Goal: Task Accomplishment & Management: Use online tool/utility

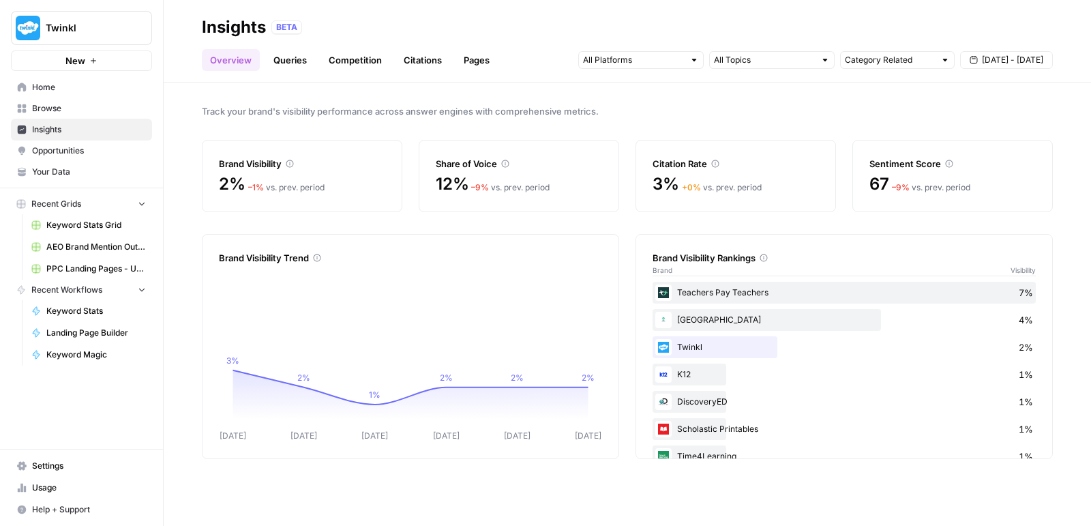
scroll to position [351, 0]
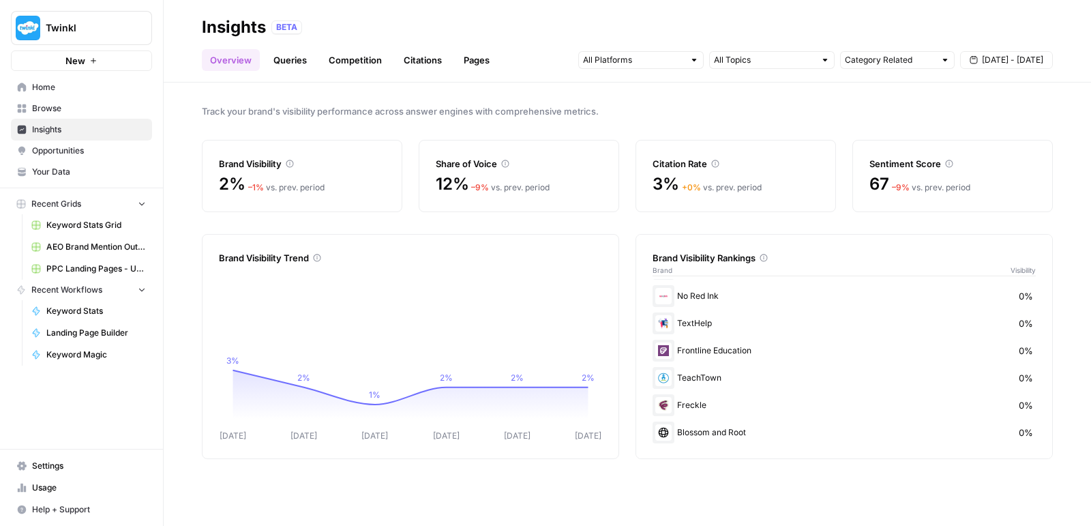
click at [85, 267] on span "PPC Landing Pages - US 10 09 25" at bounding box center [96, 268] width 100 height 12
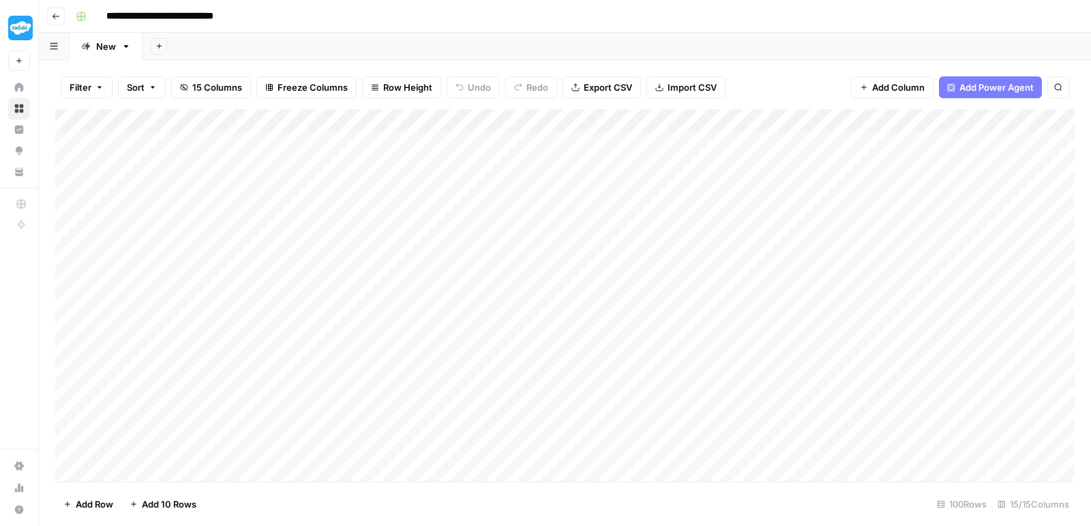
click at [612, 276] on div "Add Column" at bounding box center [564, 297] width 1019 height 376
click at [638, 276] on div "Add Column" at bounding box center [564, 297] width 1019 height 376
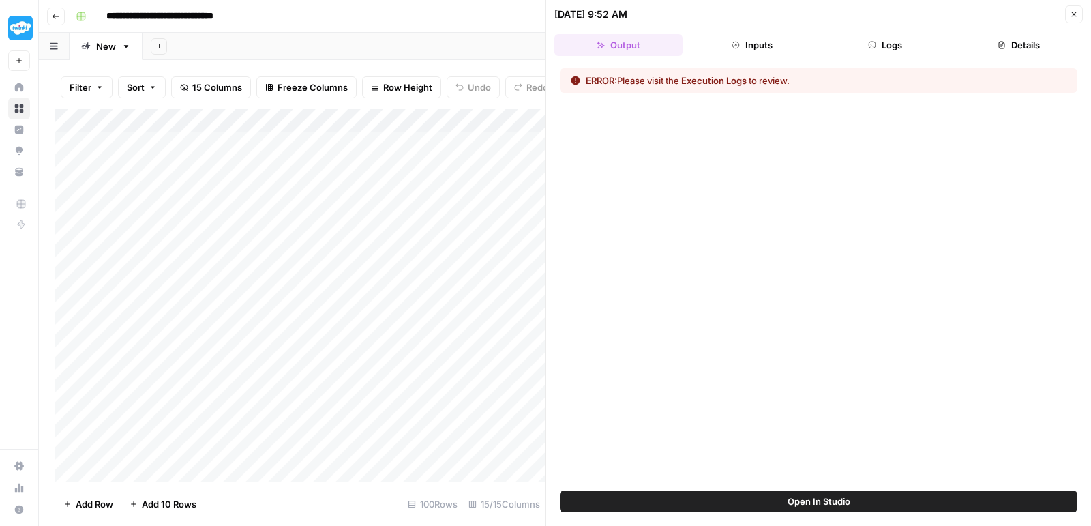
click at [879, 44] on button "Logs" at bounding box center [885, 45] width 128 height 22
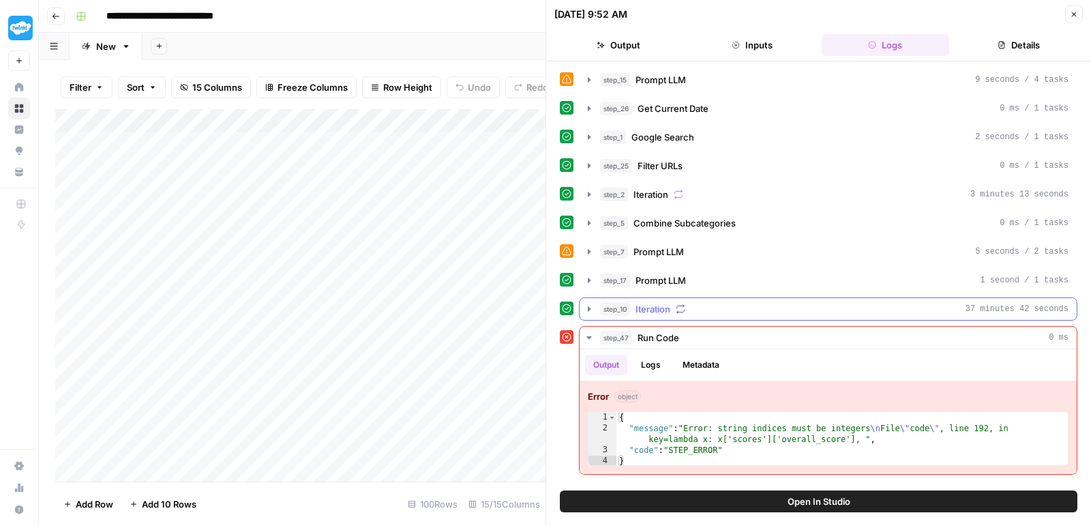
click at [590, 309] on icon "button" at bounding box center [589, 308] width 11 height 11
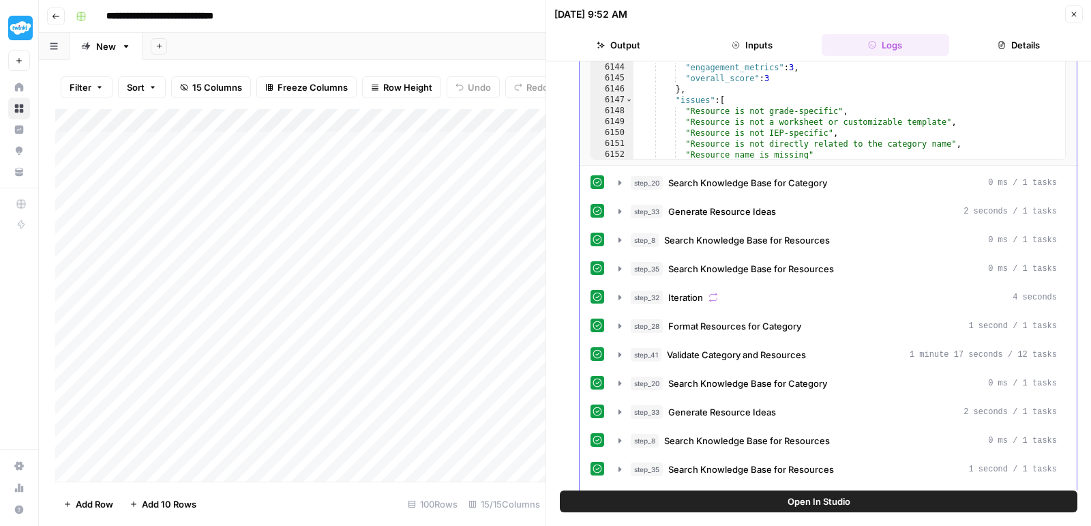
scroll to position [112, 0]
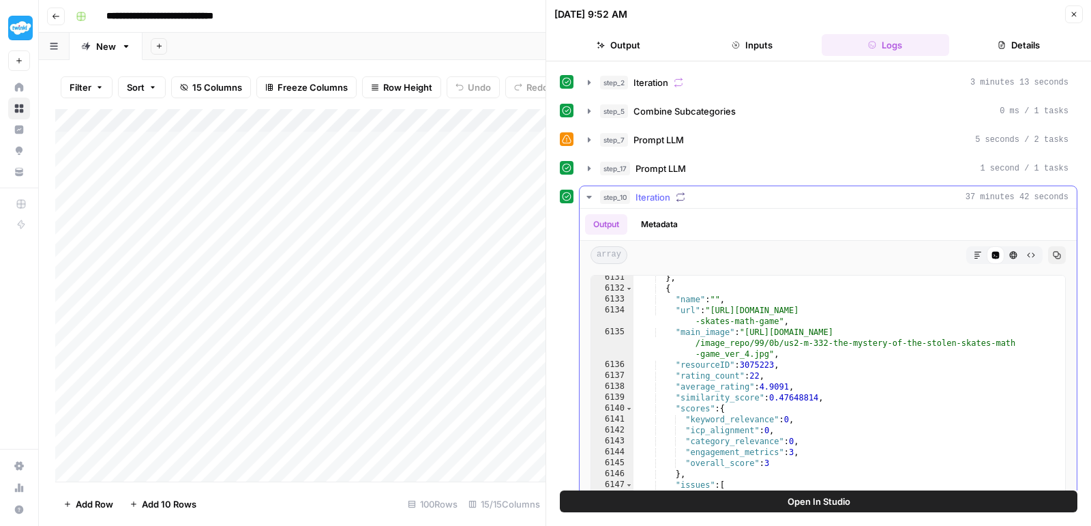
click at [590, 192] on icon "button" at bounding box center [589, 197] width 11 height 11
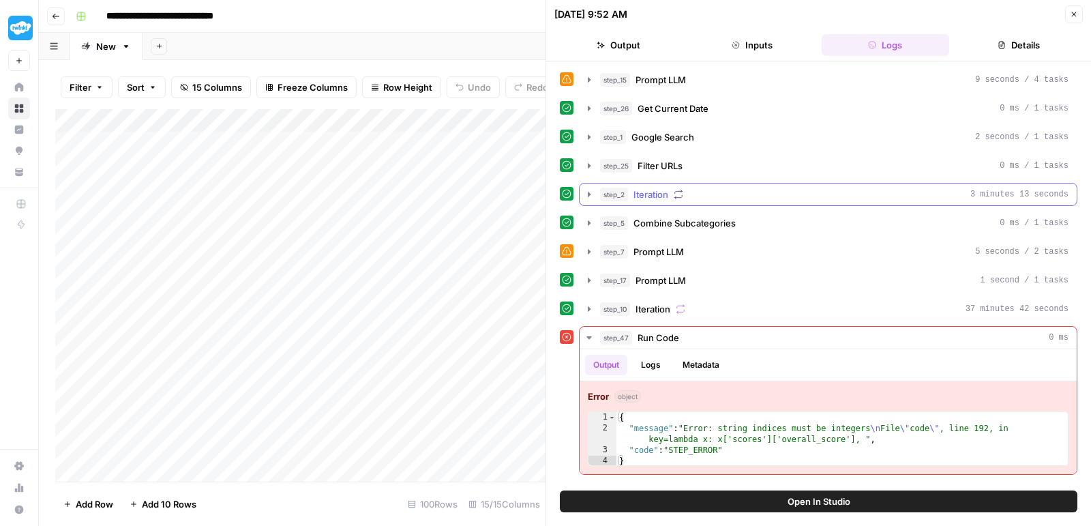
scroll to position [0, 0]
click at [590, 303] on icon "button" at bounding box center [589, 308] width 11 height 11
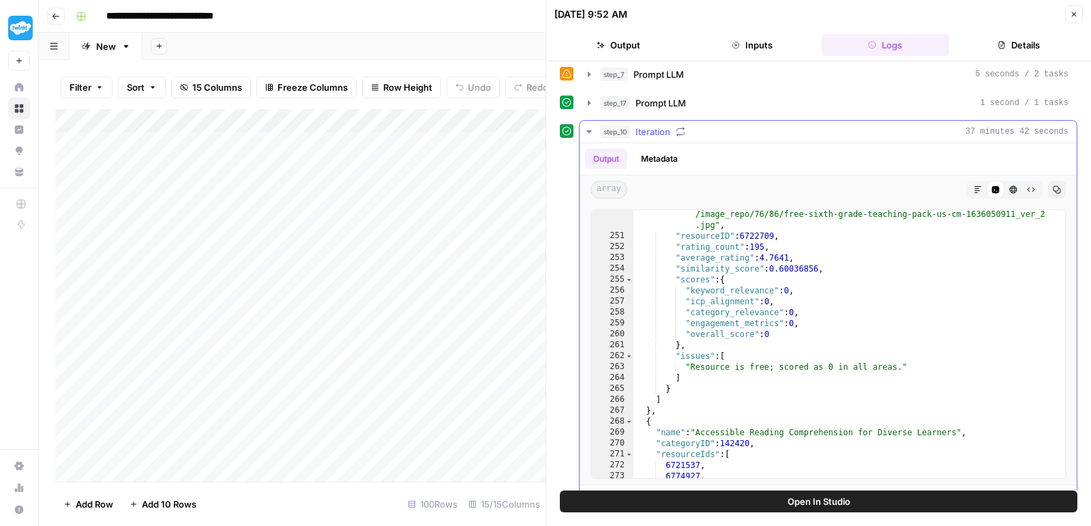
scroll to position [149, 0]
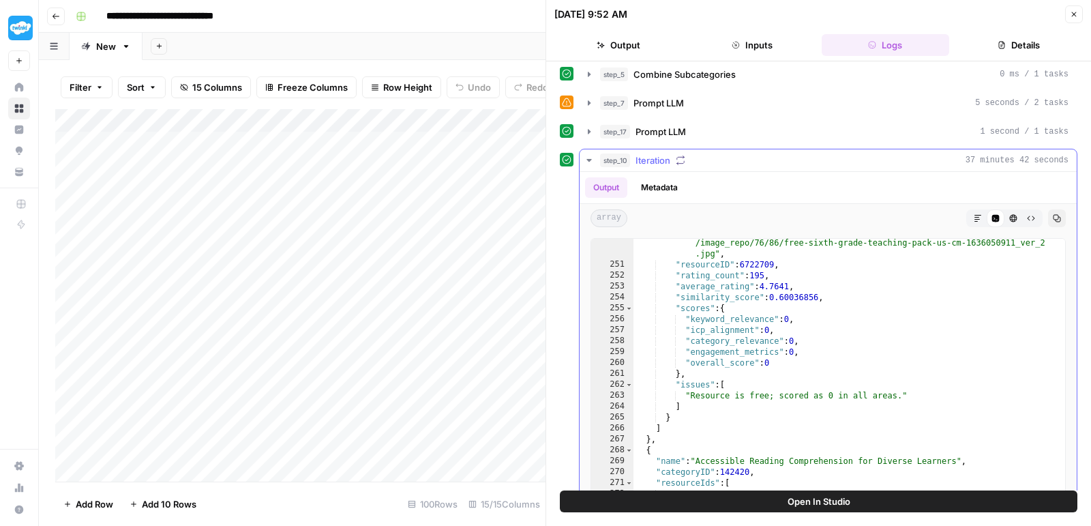
click at [586, 157] on icon "button" at bounding box center [589, 160] width 11 height 11
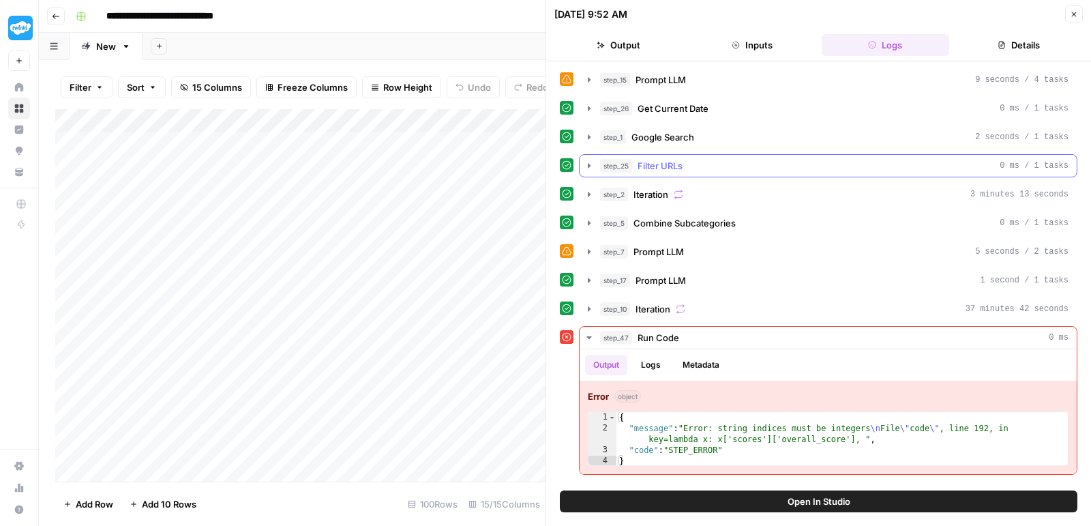
scroll to position [0, 0]
click at [651, 359] on button "Logs" at bounding box center [651, 364] width 36 height 20
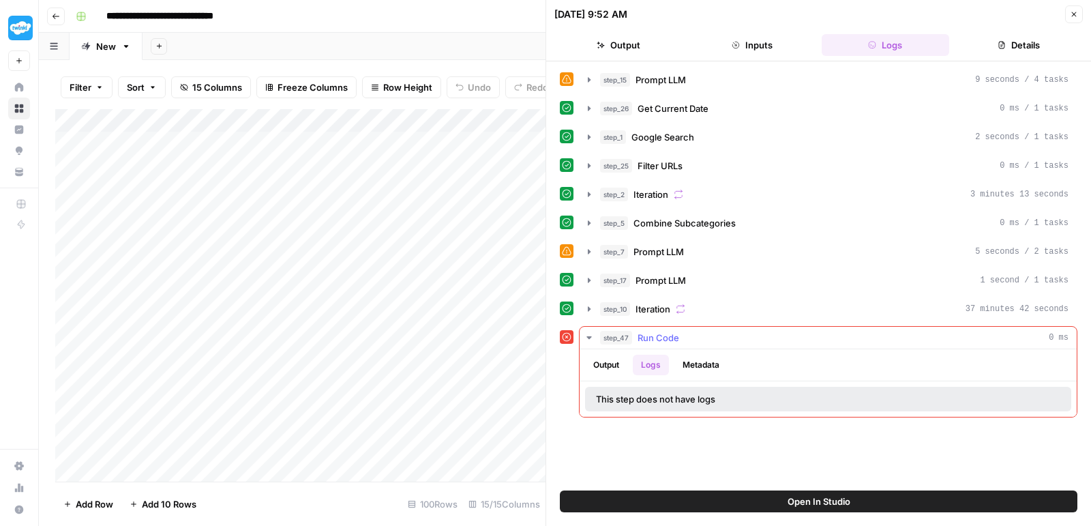
click at [697, 354] on button "Metadata" at bounding box center [700, 364] width 53 height 20
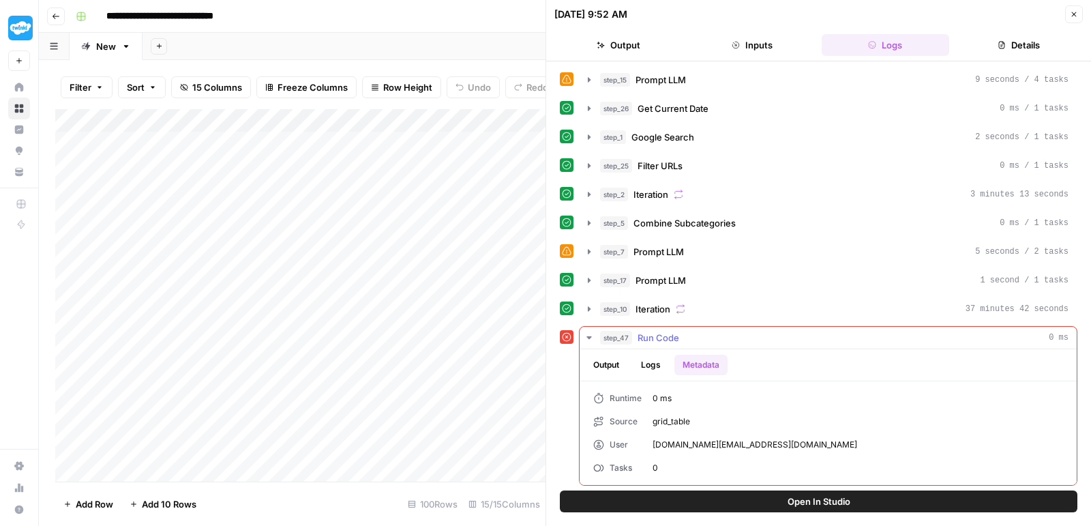
click at [615, 363] on button "Output" at bounding box center [606, 364] width 42 height 20
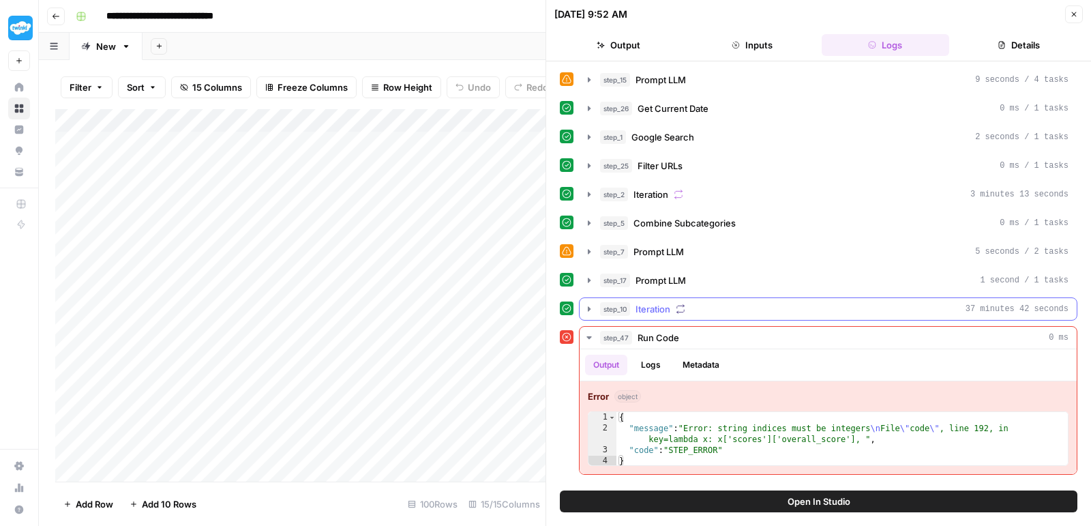
click at [588, 306] on icon "button" at bounding box center [589, 308] width 3 height 5
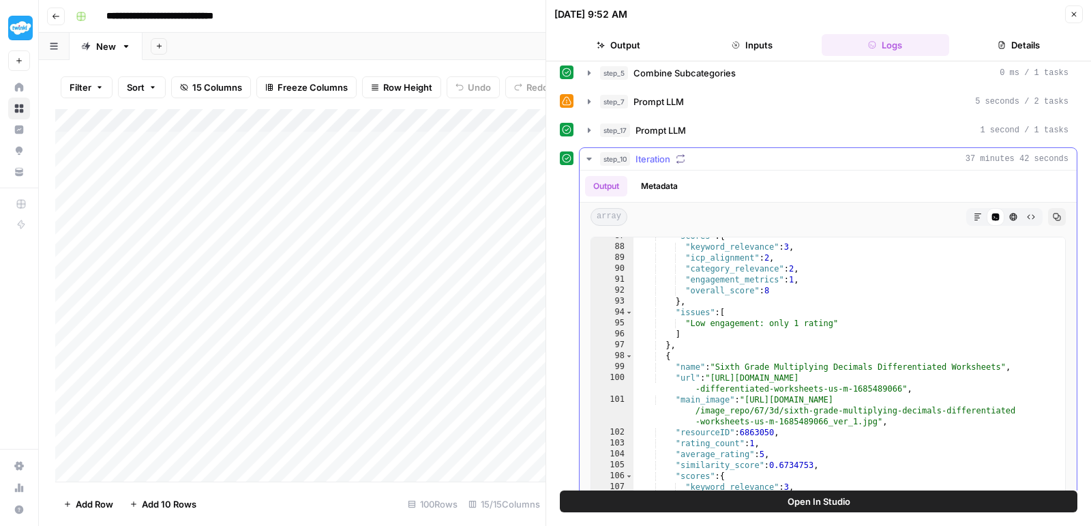
scroll to position [296, 0]
click at [1055, 213] on icon "button" at bounding box center [1057, 217] width 8 height 8
click at [588, 157] on icon "button" at bounding box center [588, 158] width 5 height 3
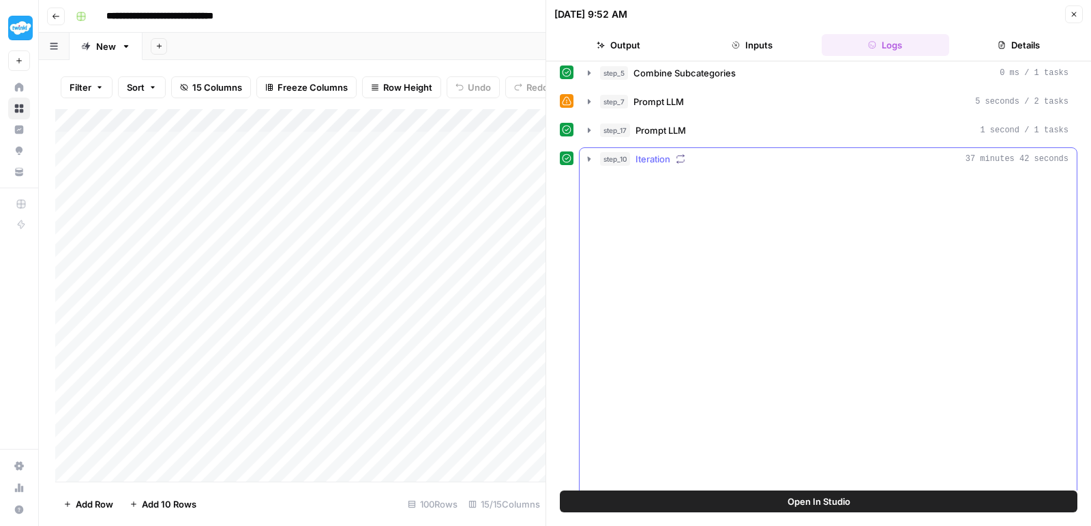
scroll to position [0, 0]
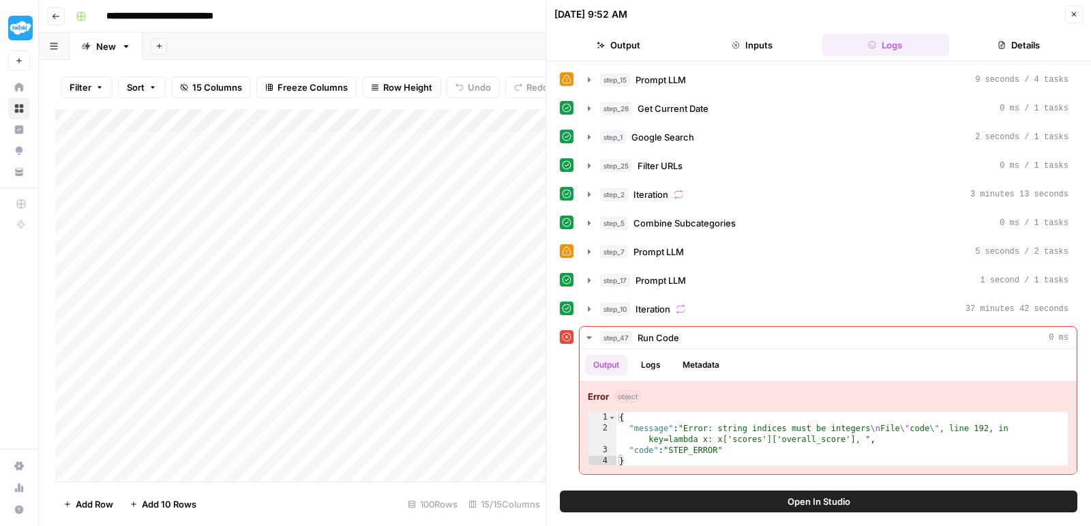
click at [790, 503] on span "Open In Studio" at bounding box center [818, 501] width 63 height 14
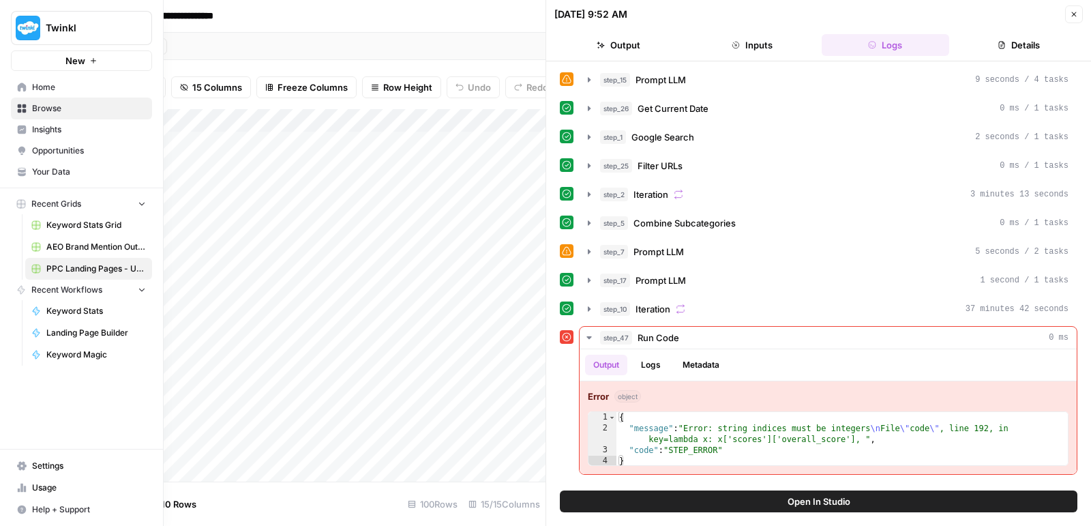
click at [22, 470] on icon at bounding box center [22, 465] width 10 height 9
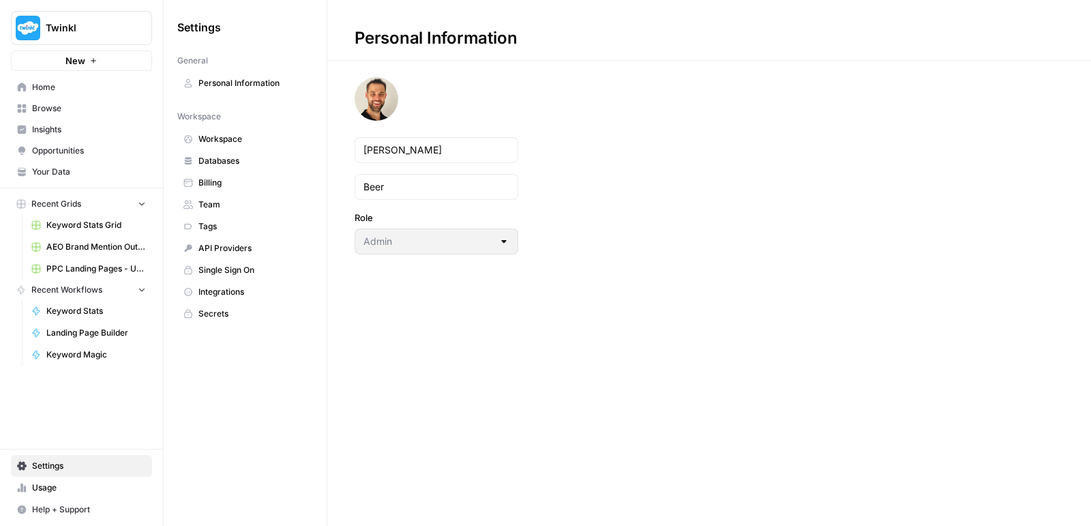
click at [225, 177] on span "Billing" at bounding box center [252, 183] width 108 height 12
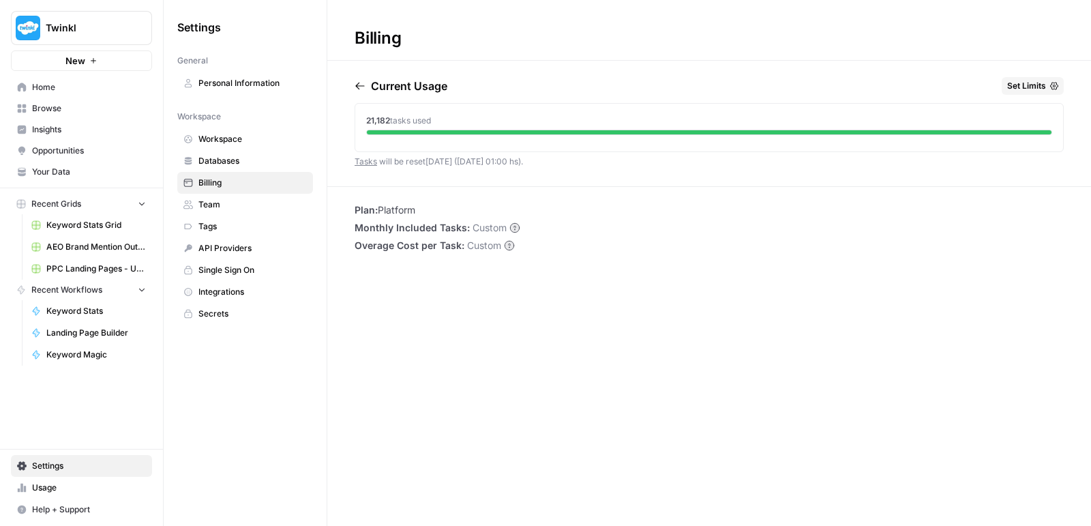
click at [220, 160] on span "Databases" at bounding box center [252, 161] width 108 height 12
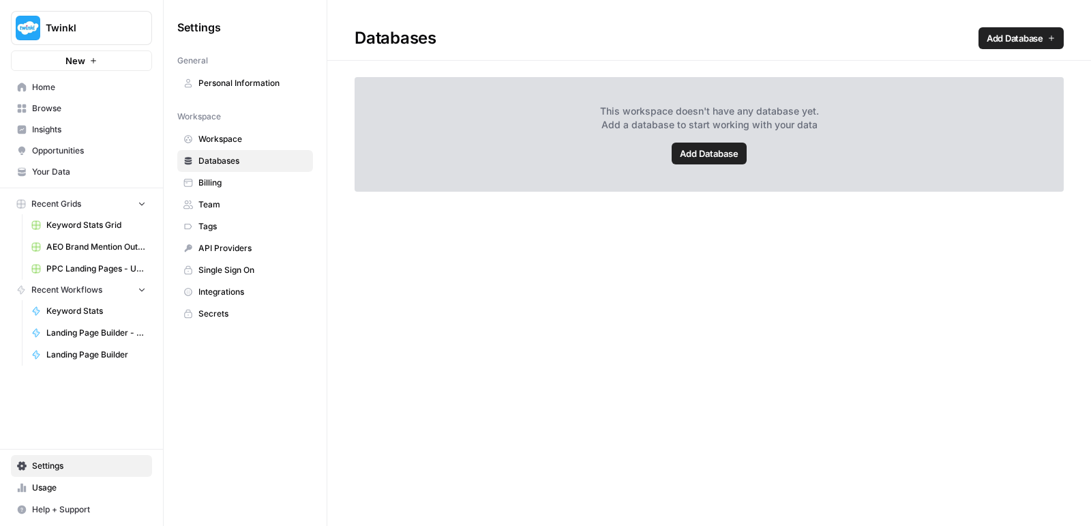
click at [105, 264] on span "PPC Landing Pages - US 10 09 25" at bounding box center [96, 268] width 100 height 12
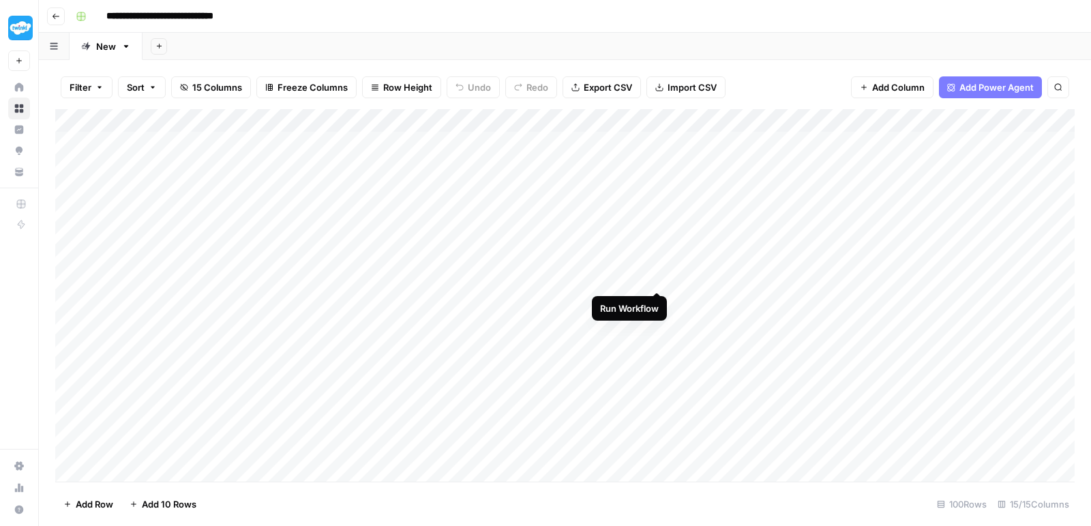
click at [662, 277] on div "Add Column" at bounding box center [564, 297] width 1019 height 376
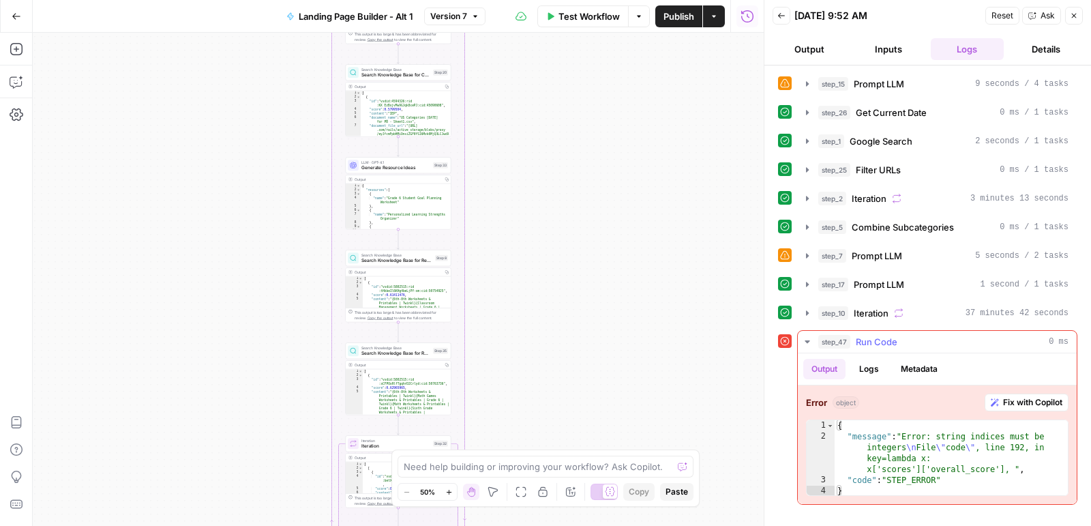
click at [1023, 396] on span "Fix with Copilot" at bounding box center [1032, 402] width 59 height 12
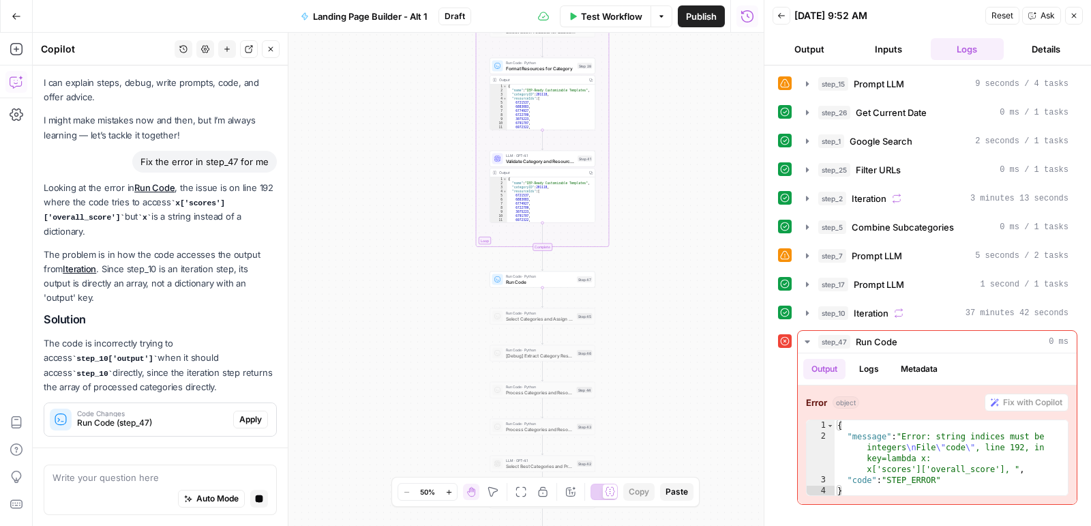
scroll to position [7, 0]
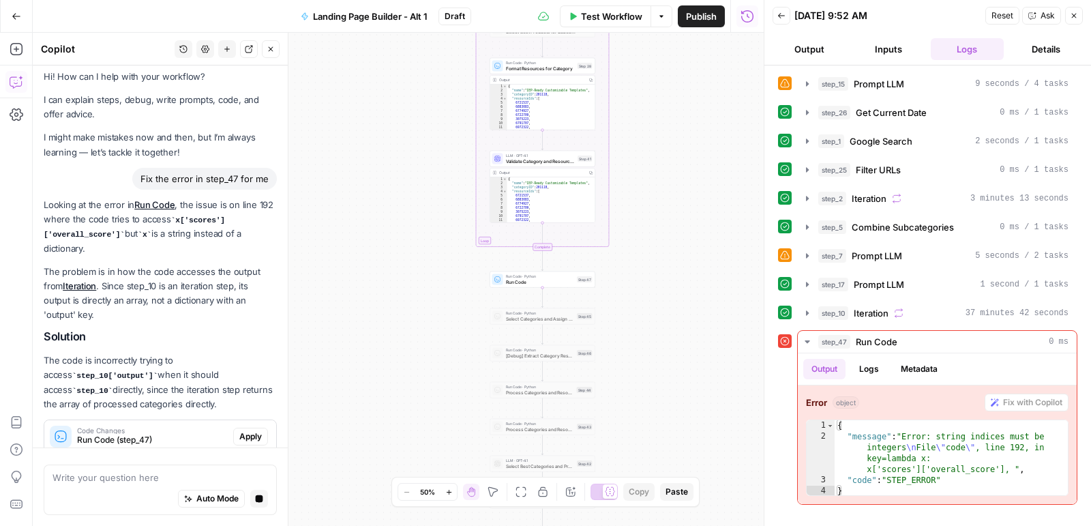
click at [106, 476] on textarea at bounding box center [159, 477] width 215 height 14
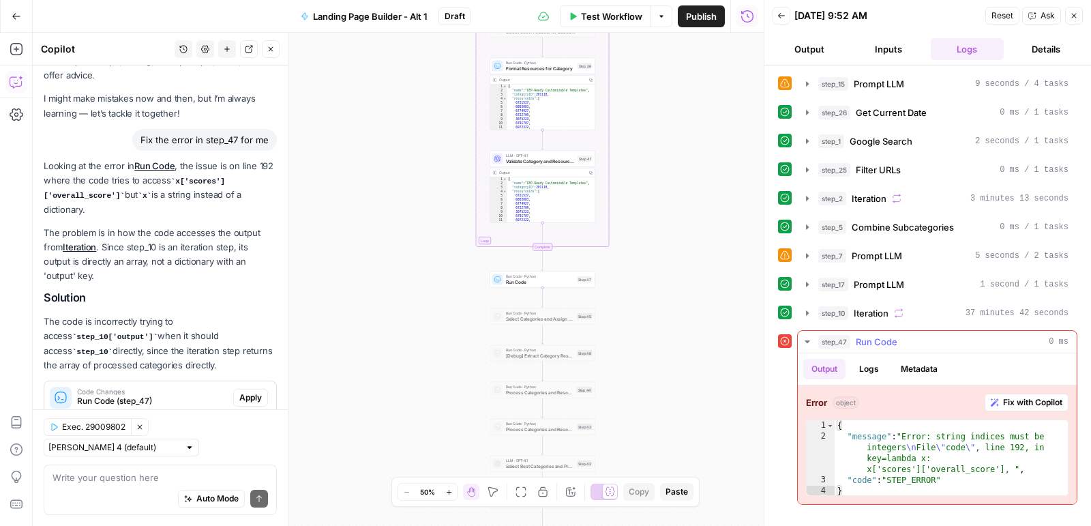
click at [804, 336] on icon "button" at bounding box center [807, 341] width 11 height 11
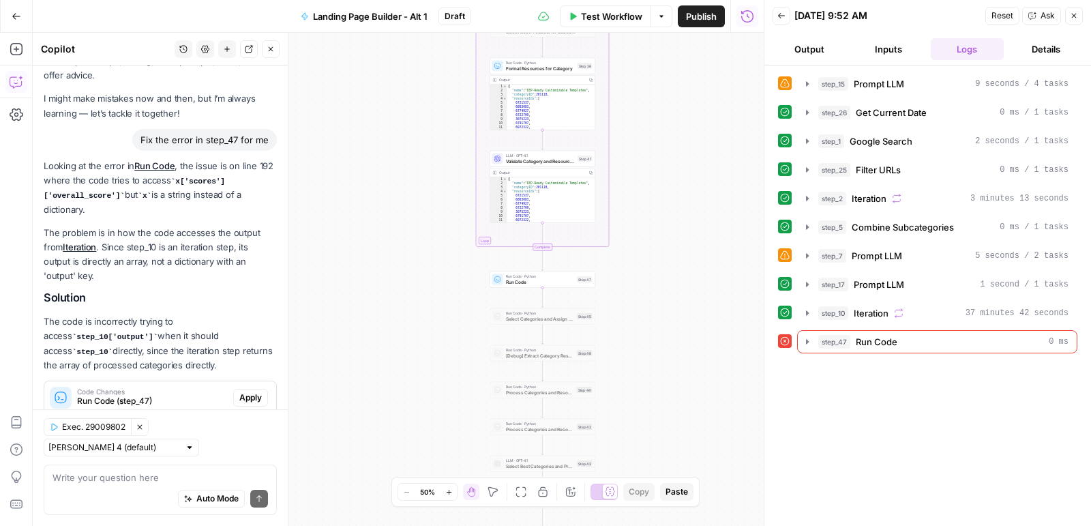
click at [548, 279] on span "Run Code" at bounding box center [540, 281] width 69 height 7
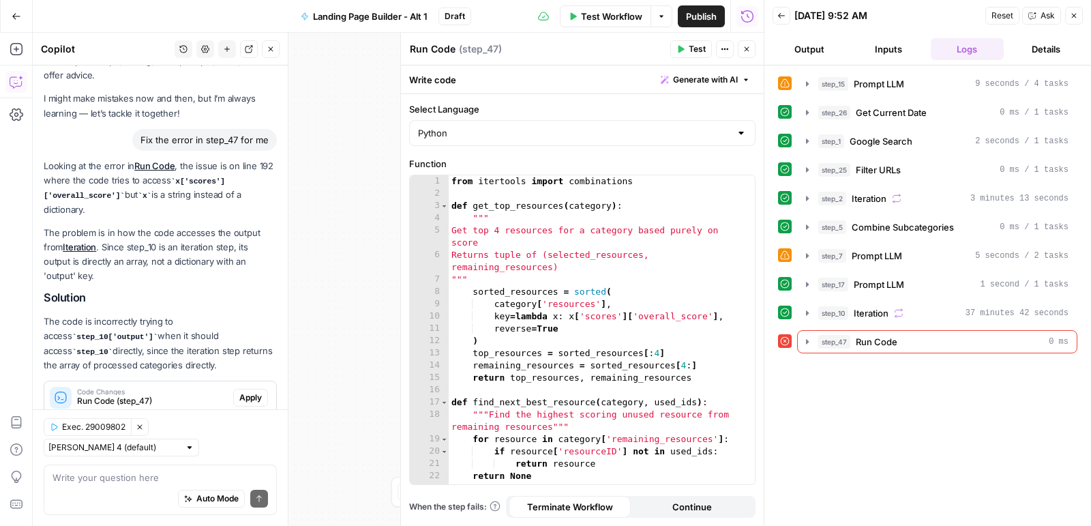
click at [697, 45] on span "Test" at bounding box center [697, 49] width 17 height 12
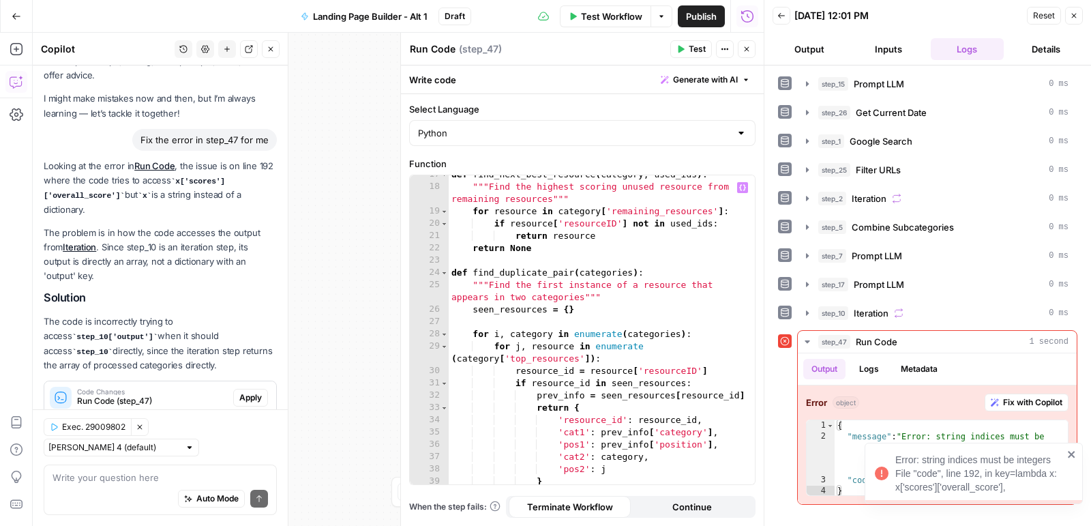
scroll to position [228, 0]
click at [127, 481] on textarea at bounding box center [159, 477] width 215 height 14
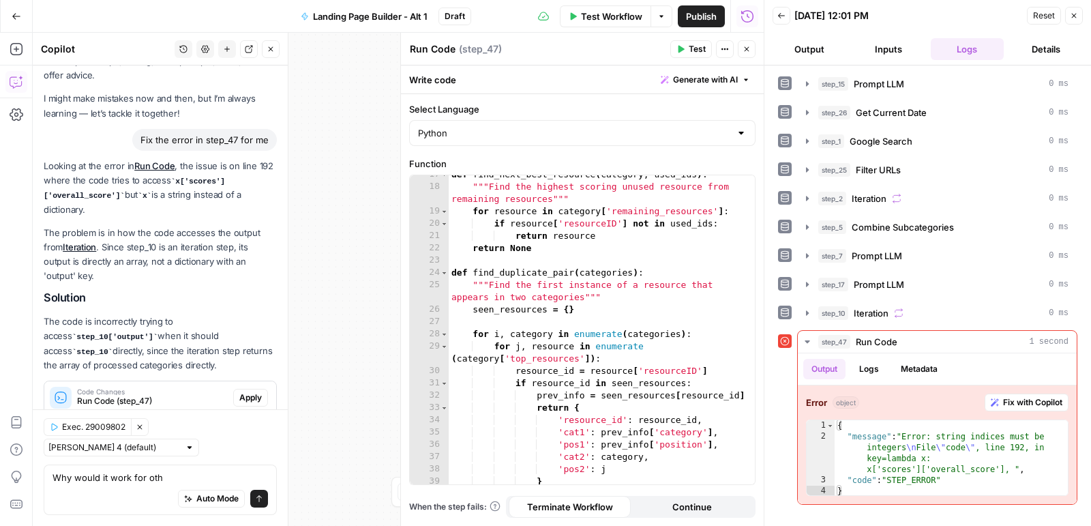
click at [91, 484] on div "Auto Mode Send" at bounding box center [159, 499] width 215 height 30
click at [106, 483] on textarea "Why would it work for oth" at bounding box center [159, 477] width 215 height 14
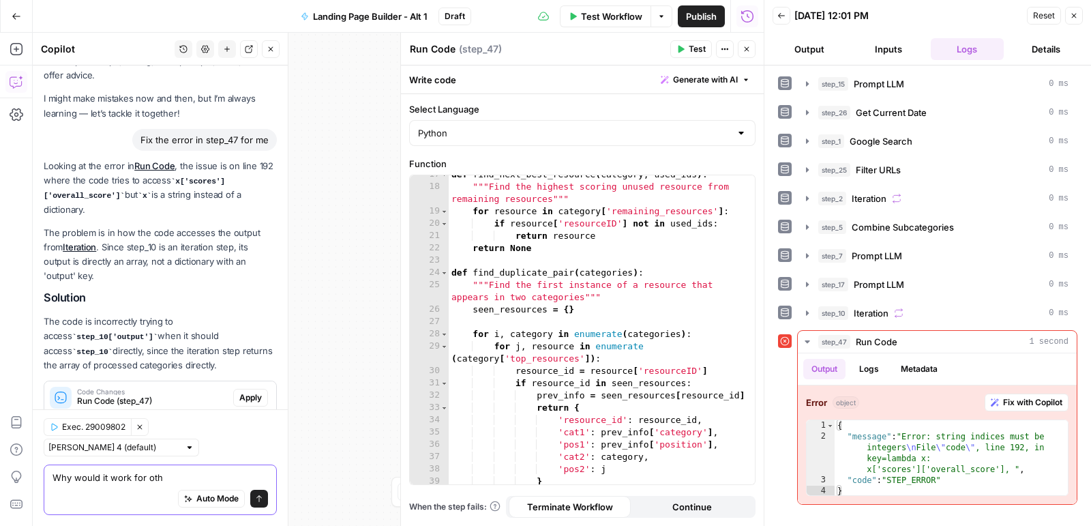
click at [106, 483] on textarea "Why would it work for oth" at bounding box center [159, 477] width 215 height 14
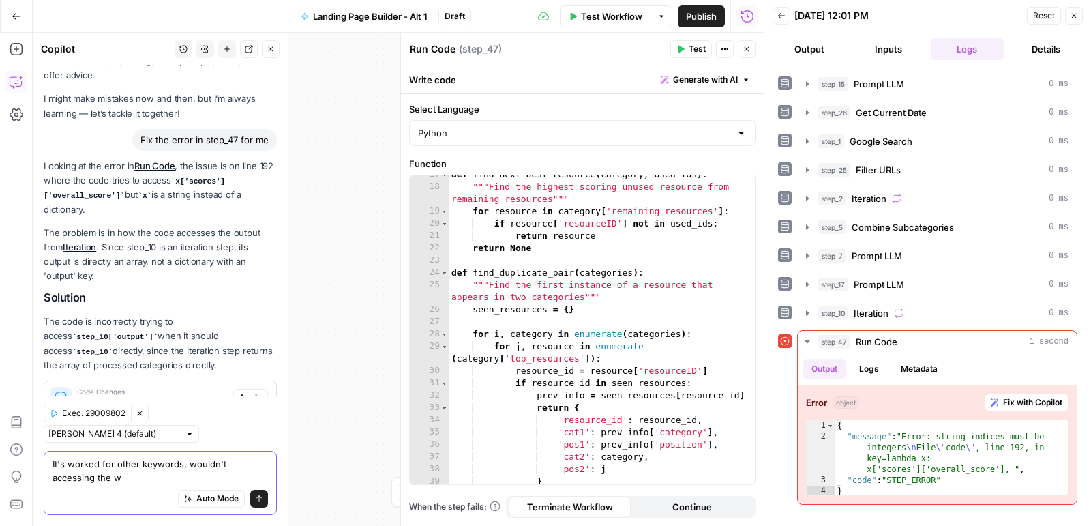
scroll to position [59, 0]
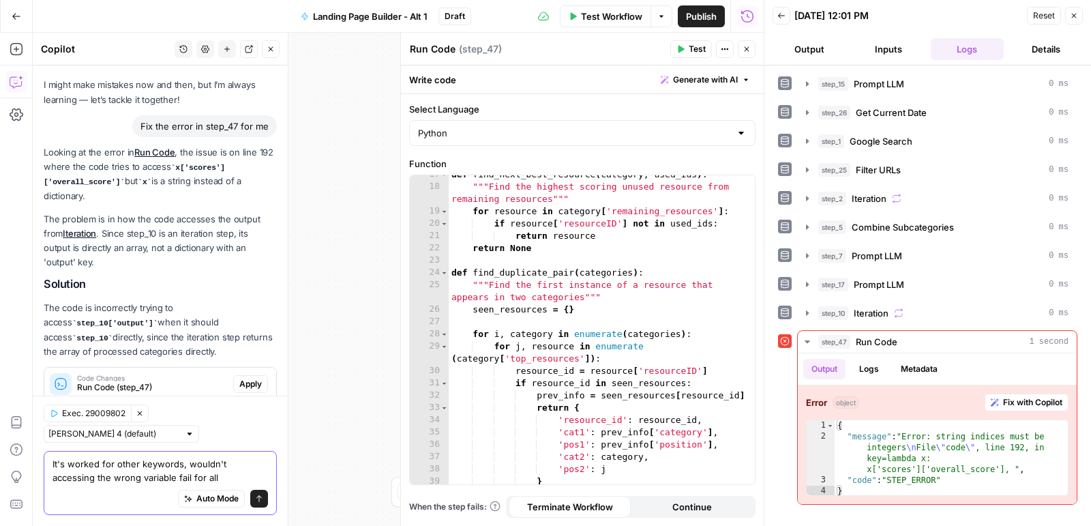
type textarea "It's worked for other keywords, wouldn't accessing the wrong variable fail for …"
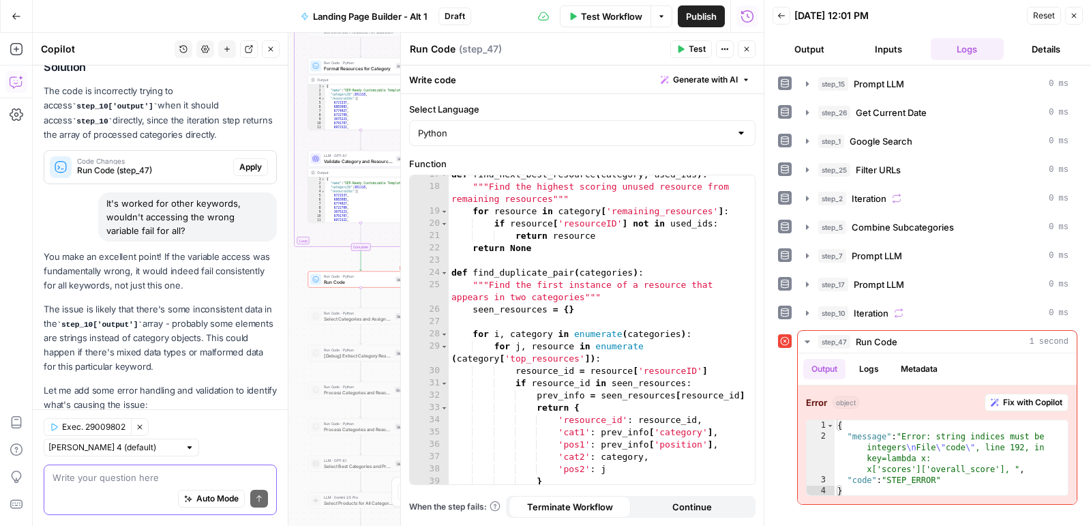
scroll to position [314, 0]
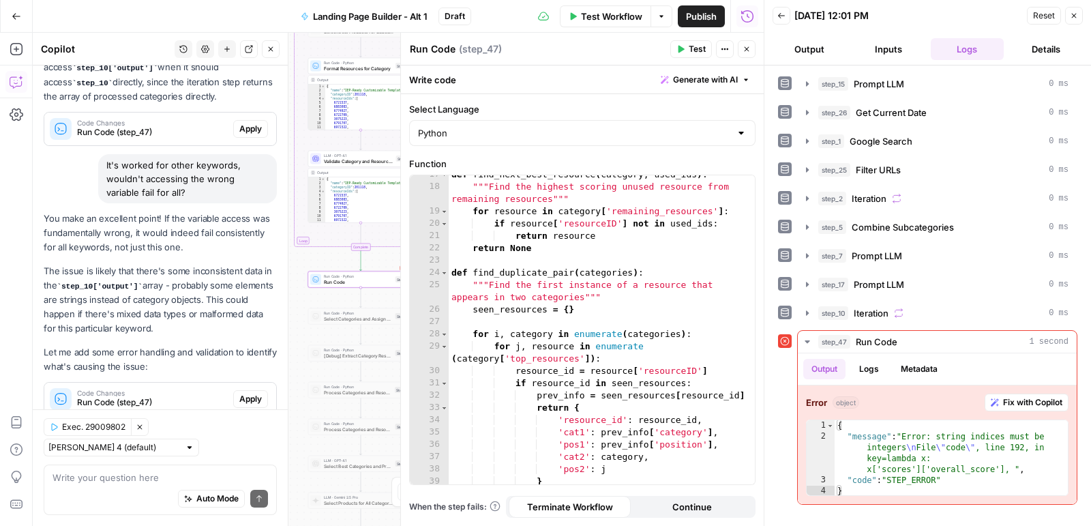
click at [246, 393] on span "Apply" at bounding box center [250, 399] width 22 height 12
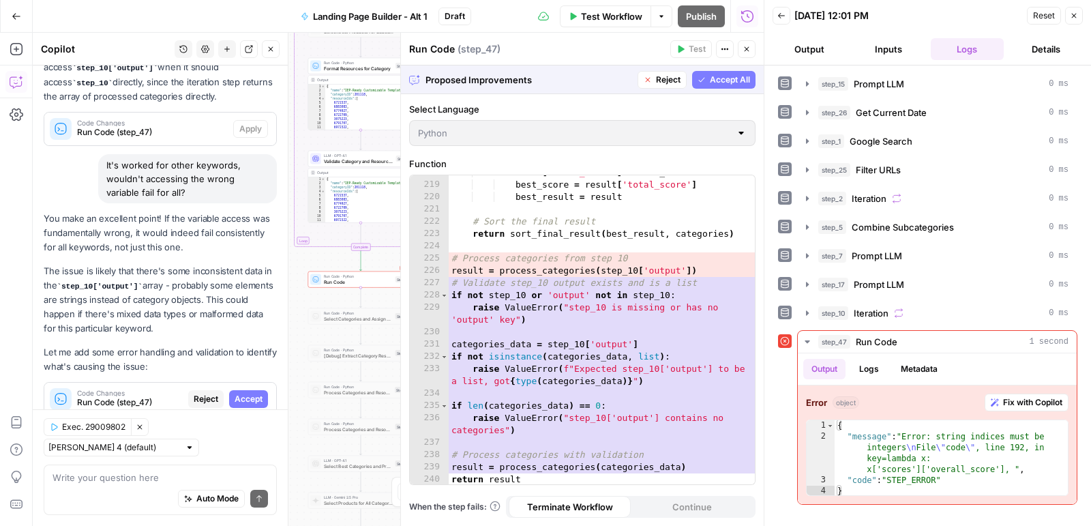
scroll to position [3064, 0]
click at [697, 198] on div "218 219 220 221 222 223 224 225 226 227 228 229 230 231 232 233 234 235 236 237…" at bounding box center [582, 329] width 345 height 309
click at [723, 85] on span "Accept All" at bounding box center [730, 80] width 40 height 12
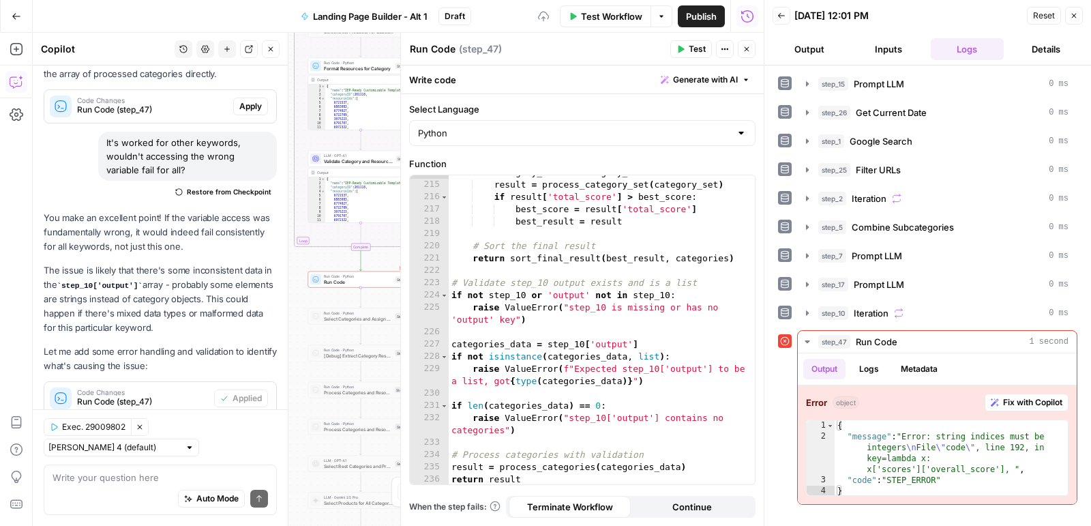
scroll to position [3014, 0]
click at [684, 46] on icon "button" at bounding box center [680, 49] width 8 height 8
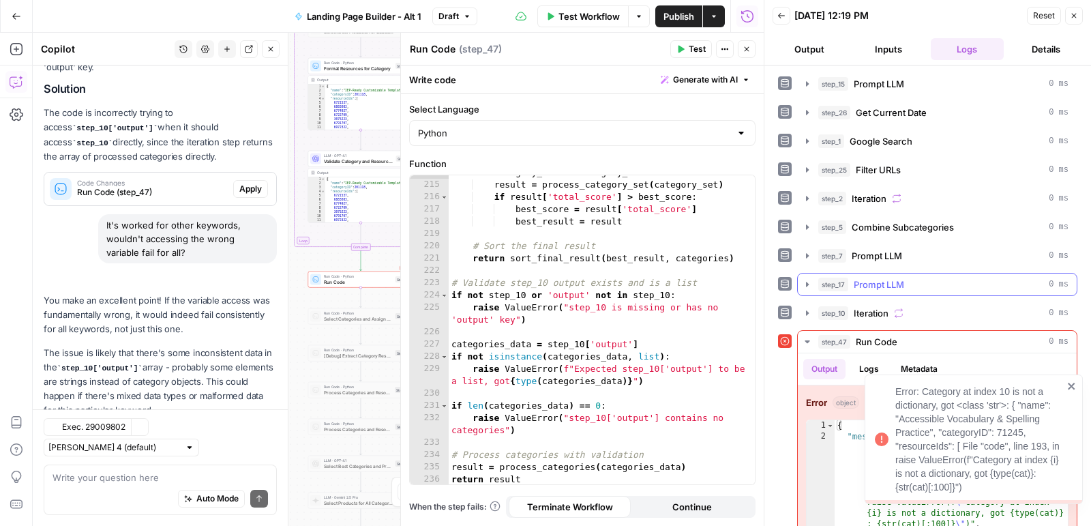
scroll to position [359, 0]
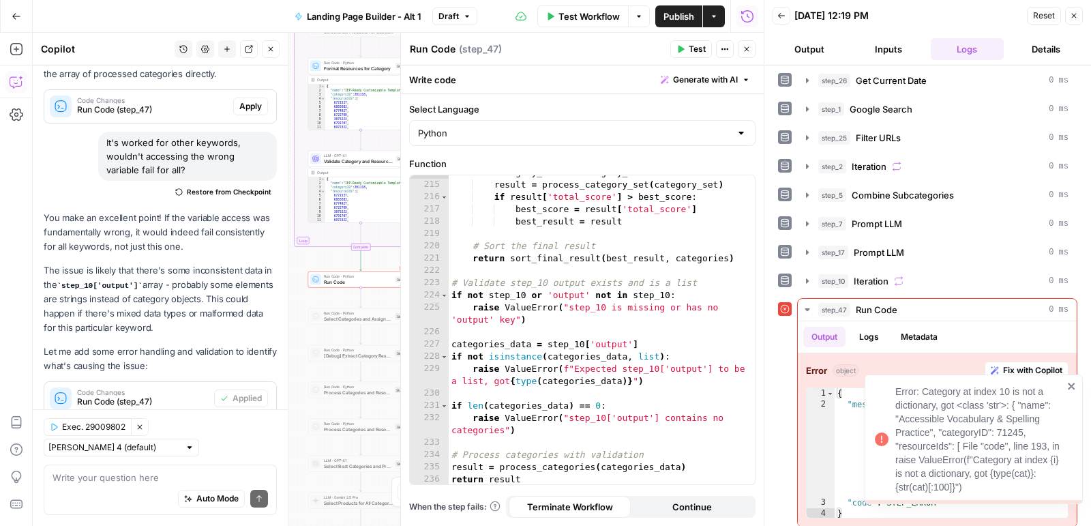
click at [1074, 385] on icon "close" at bounding box center [1072, 385] width 10 height 11
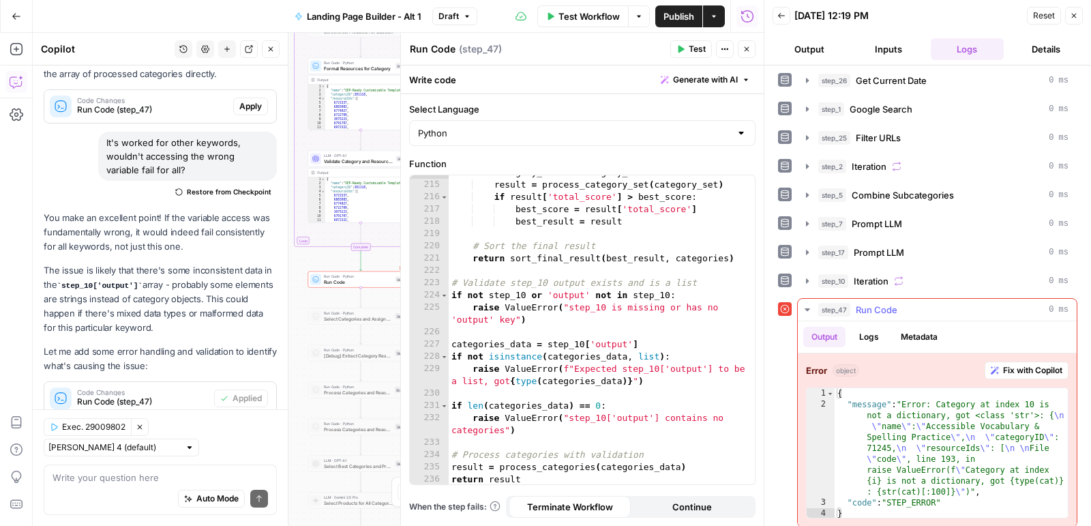
scroll to position [33, 0]
click at [1015, 365] on span "Fix with Copilot" at bounding box center [1032, 369] width 59 height 12
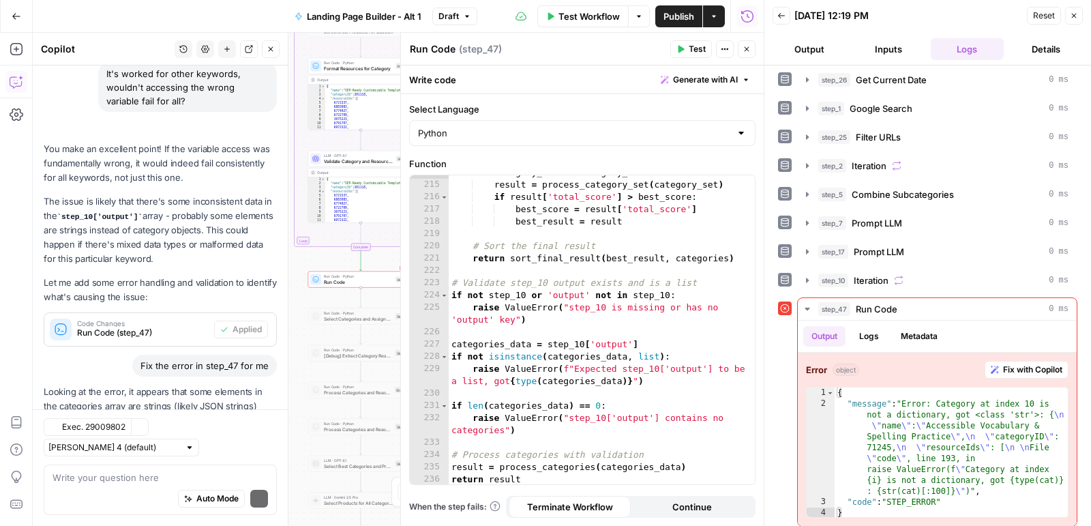
scroll to position [510, 0]
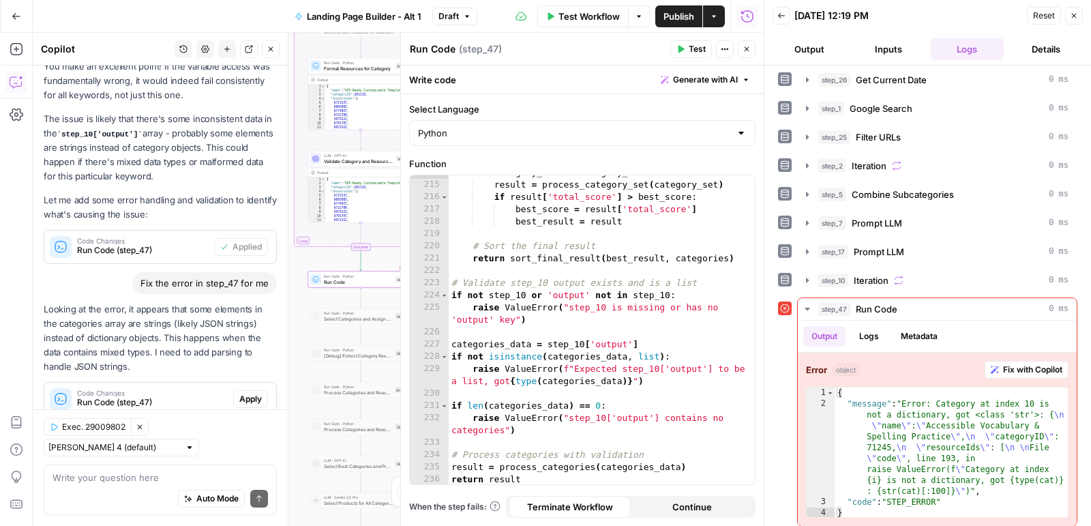
click at [258, 393] on span "Apply" at bounding box center [250, 399] width 22 height 12
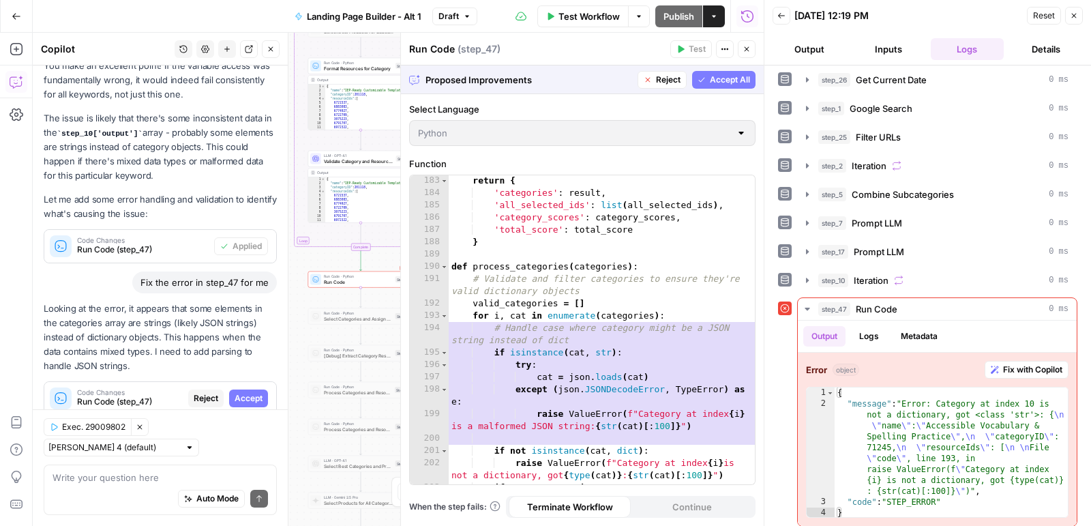
scroll to position [2553, 0]
click at [260, 392] on span "Accept" at bounding box center [249, 398] width 28 height 12
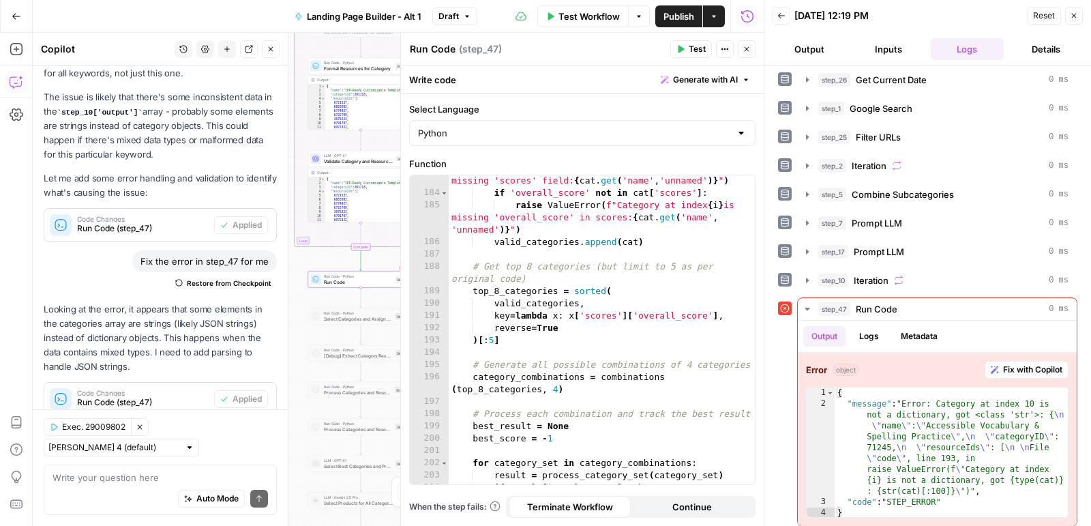
scroll to position [2540, 0]
click at [693, 48] on span "Test" at bounding box center [697, 49] width 17 height 12
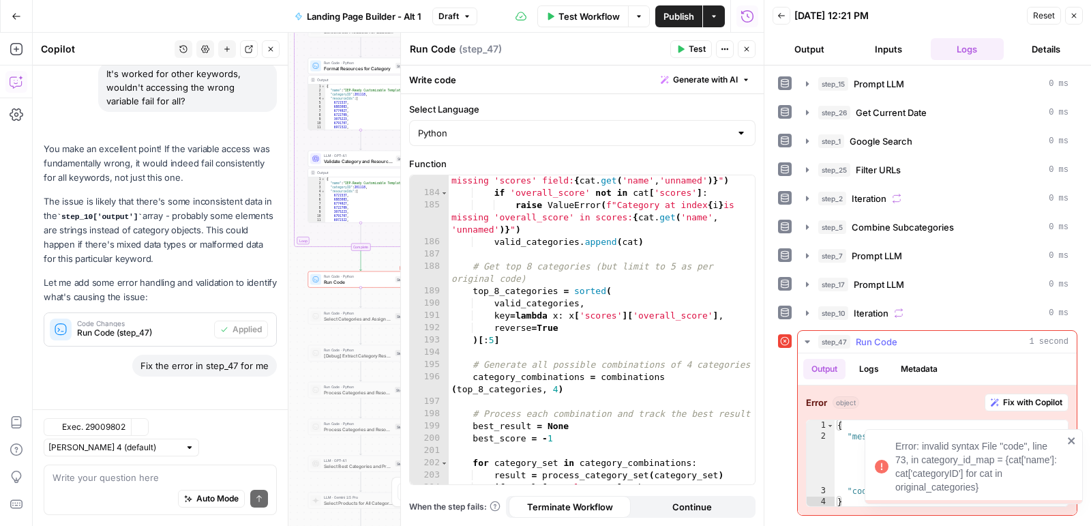
scroll to position [532, 0]
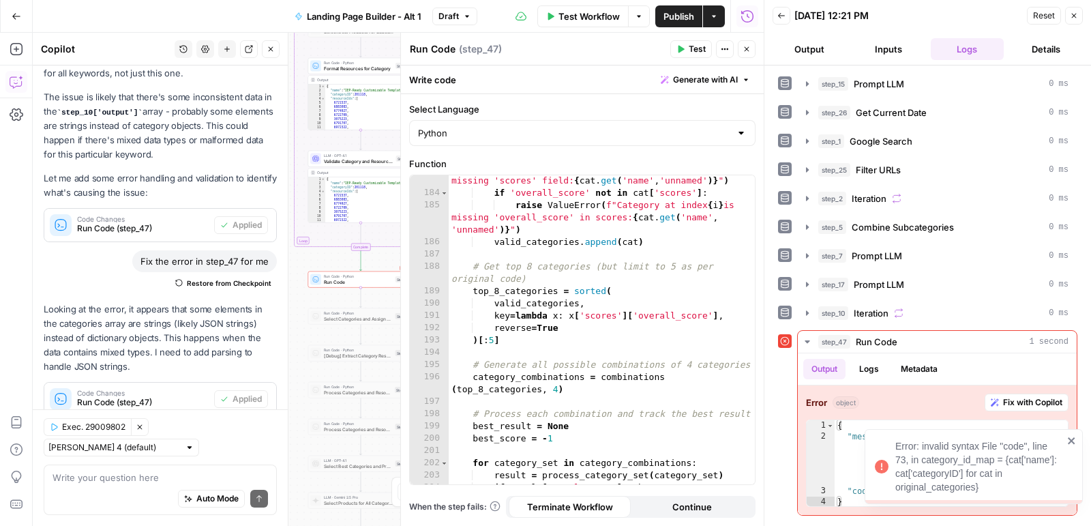
click at [1074, 444] on icon "close" at bounding box center [1072, 440] width 10 height 11
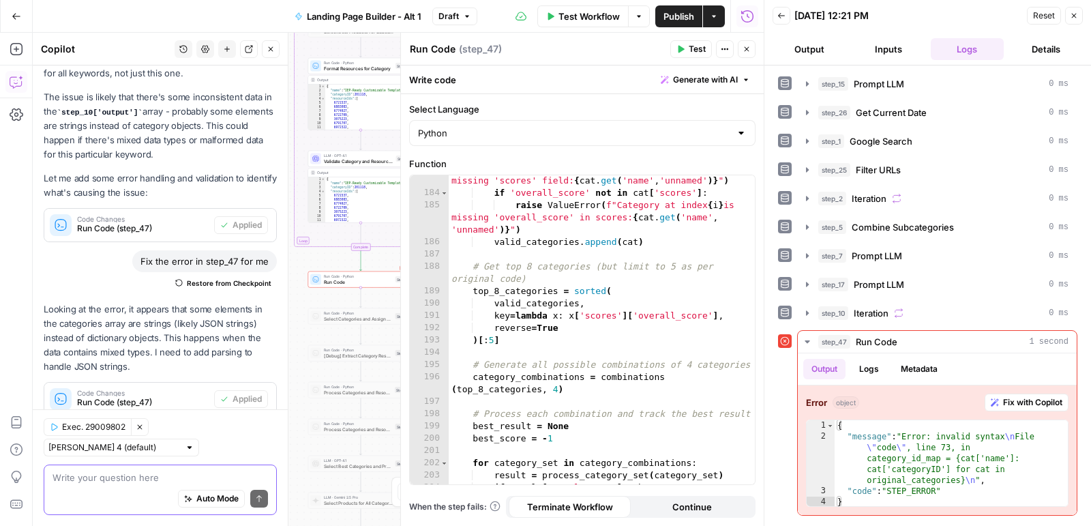
click at [227, 477] on textarea at bounding box center [159, 477] width 215 height 14
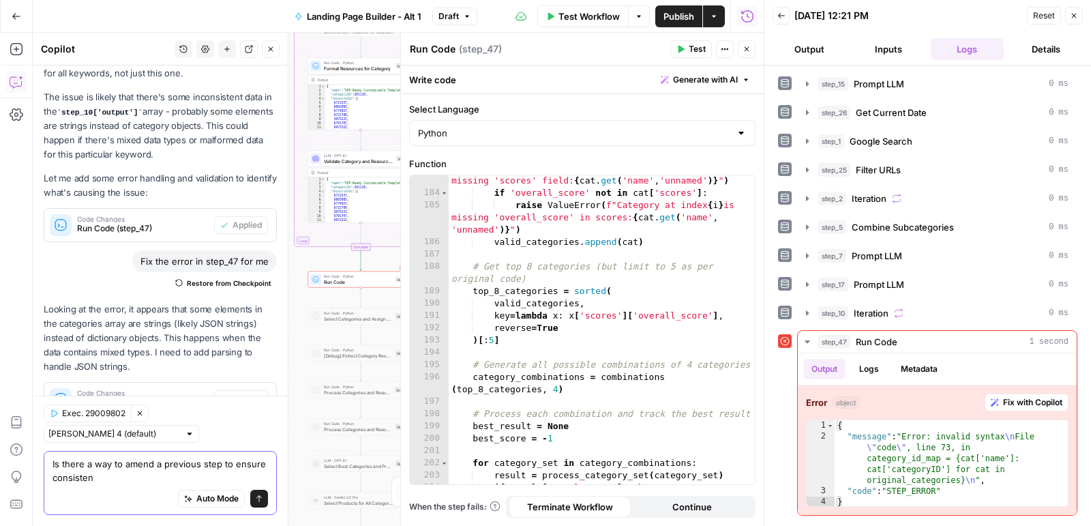
scroll to position [545, 0]
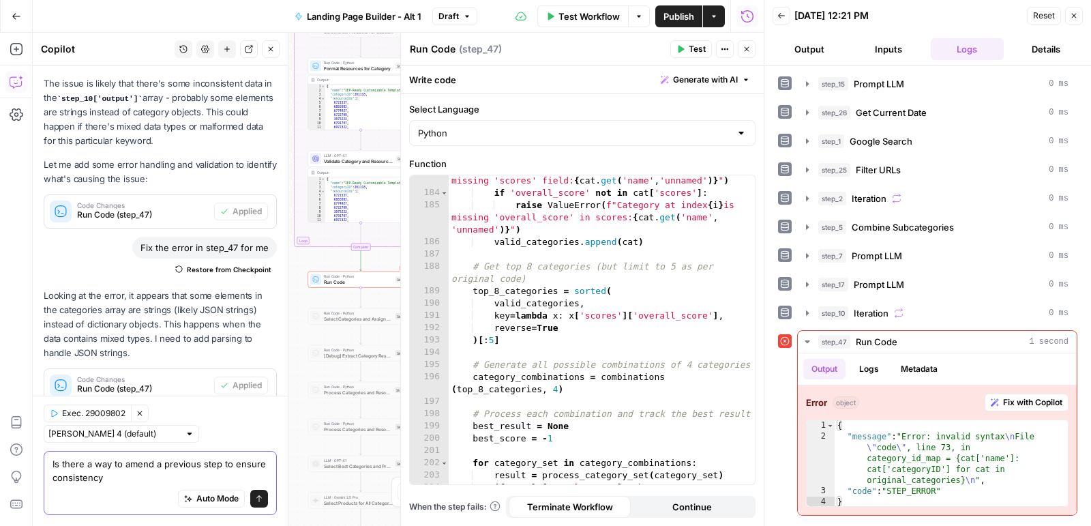
type textarea "Is there a way to amend a previous step to ensure consistency?"
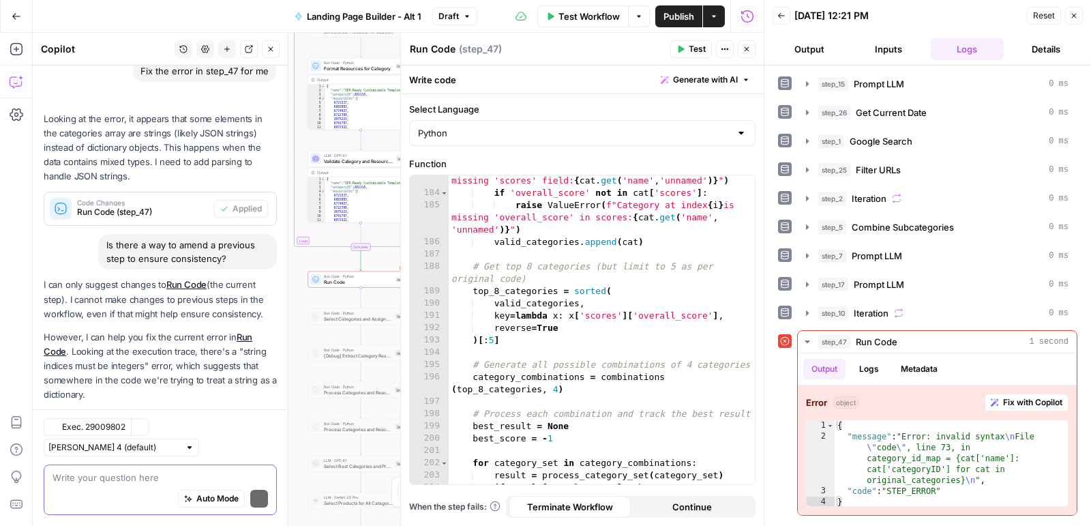
scroll to position [826, 0]
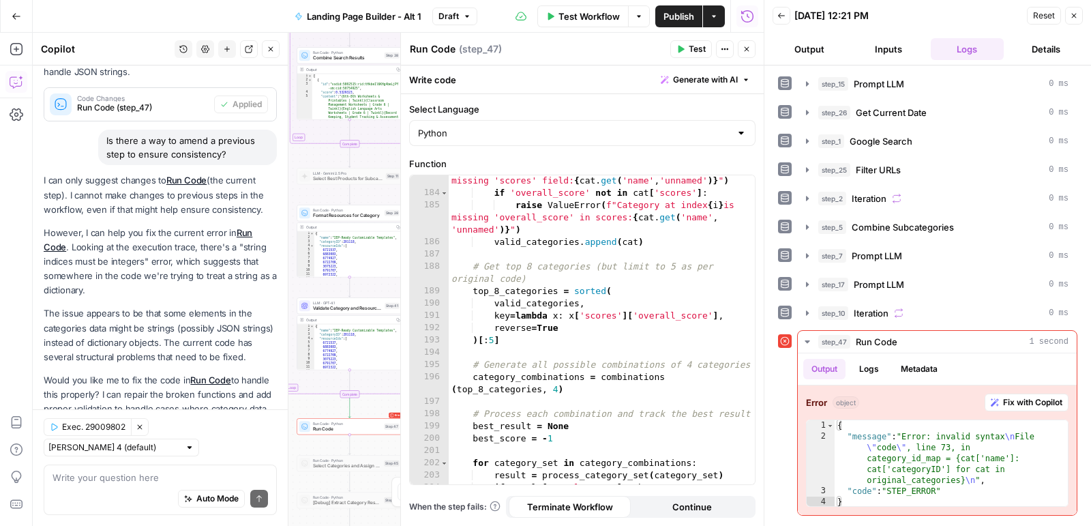
click at [751, 43] on div "Run History E" at bounding box center [747, 46] width 57 height 12
click at [746, 50] on icon "button" at bounding box center [746, 49] width 8 height 8
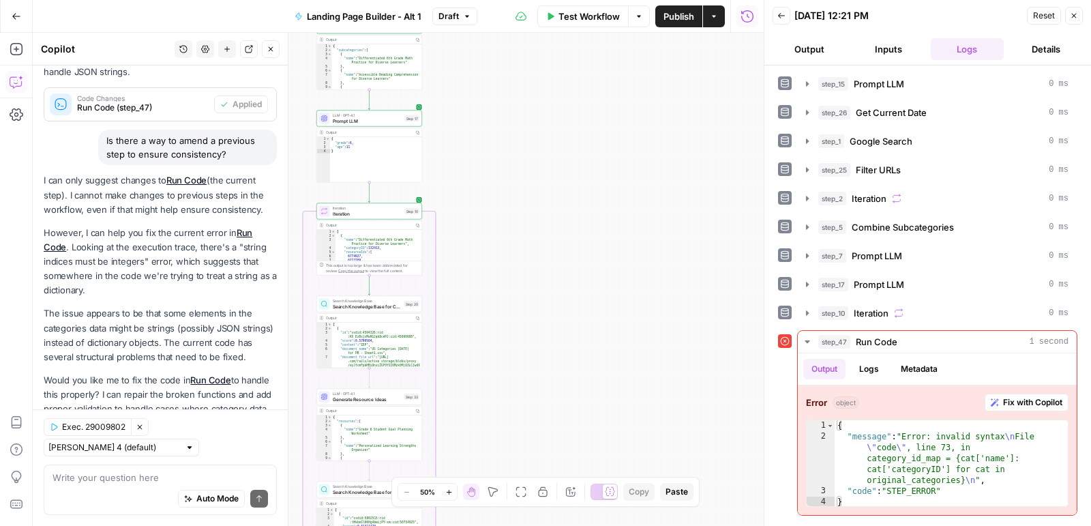
click at [387, 218] on div "Iteration Iteration Step 10 Copy step Delete step Add Note Test" at bounding box center [369, 211] width 106 height 16
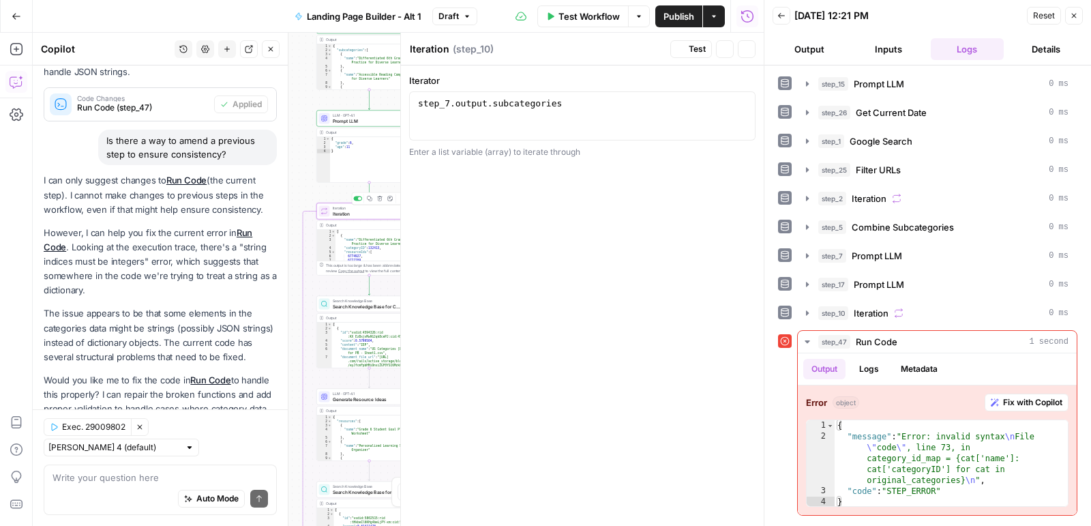
click at [127, 488] on div "Auto Mode Send" at bounding box center [159, 499] width 215 height 30
click at [147, 485] on div "Auto Mode Send" at bounding box center [159, 499] width 215 height 30
click at [142, 479] on textarea "Can you review the ouput of step 10 to fin" at bounding box center [159, 477] width 215 height 14
click at [238, 467] on div "Can you review the output of step 10 to fin Can you review the output of step 1…" at bounding box center [160, 489] width 233 height 50
click at [239, 478] on textarea "Can you review the output of step 10 to fin" at bounding box center [159, 477] width 215 height 14
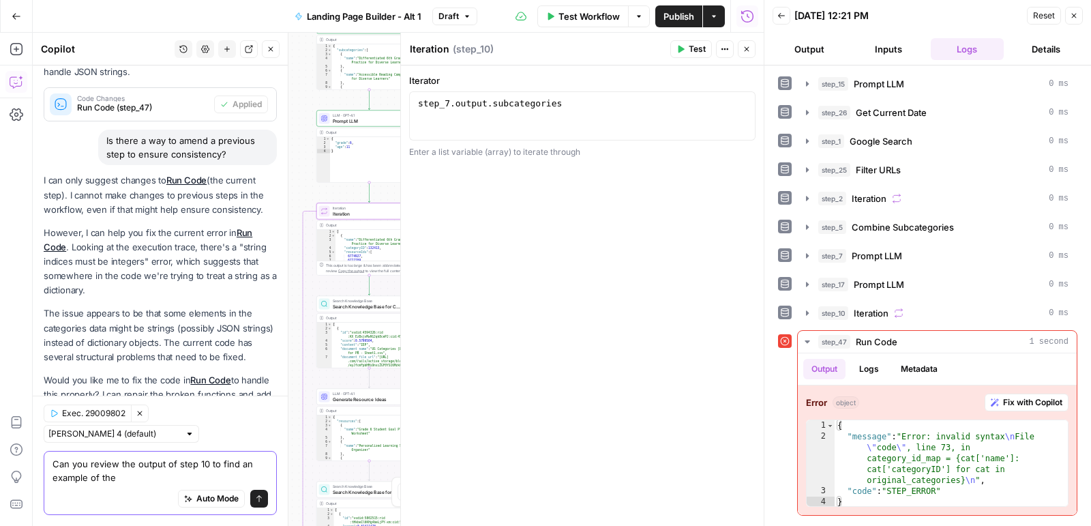
scroll to position [840, 0]
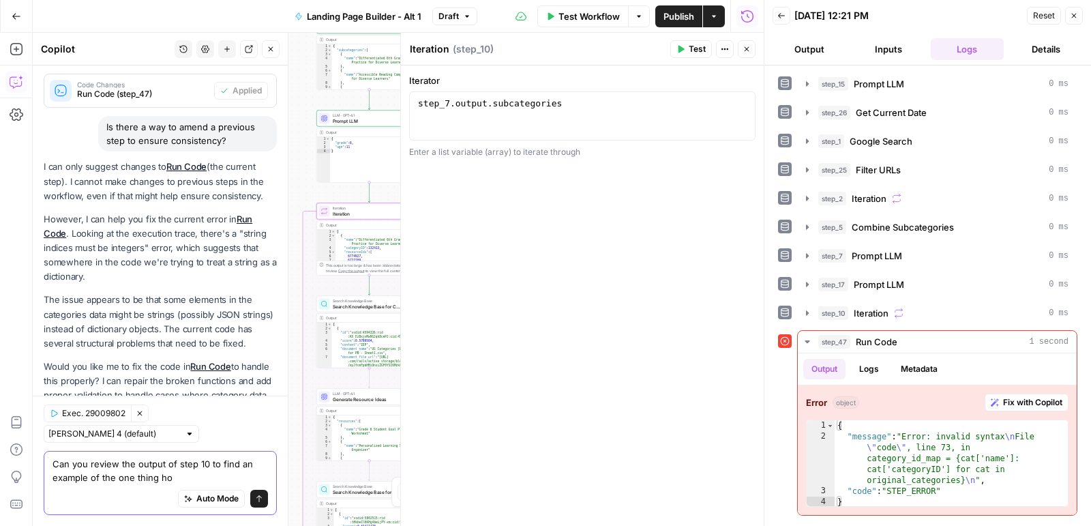
click at [115, 477] on textarea "Can you review the output of step 10 to find an example of the one thing ho" at bounding box center [159, 470] width 215 height 27
type textarea "Can you review the output of step 10 to find an example of the syntax causing e…"
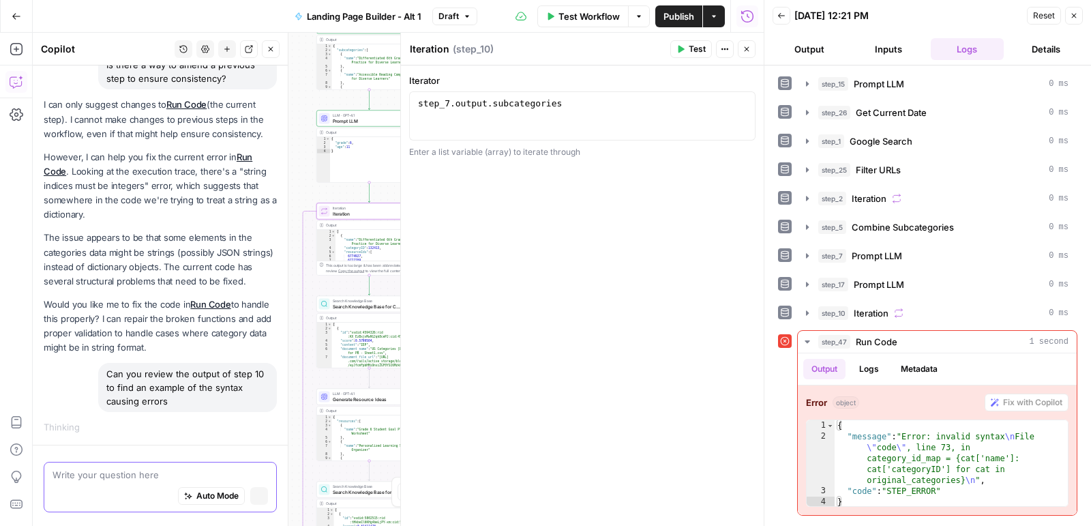
scroll to position [801, 0]
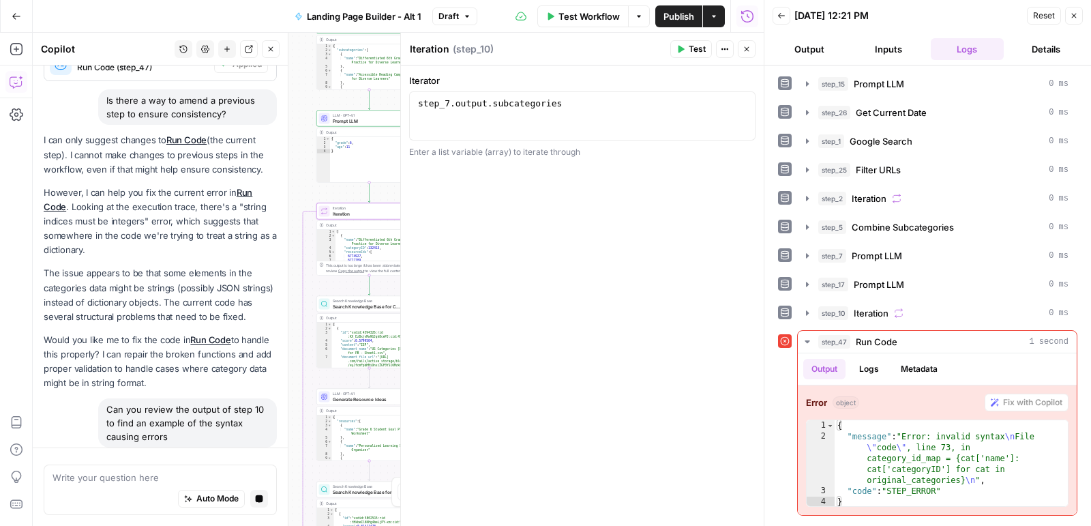
click at [750, 50] on icon "button" at bounding box center [746, 49] width 8 height 8
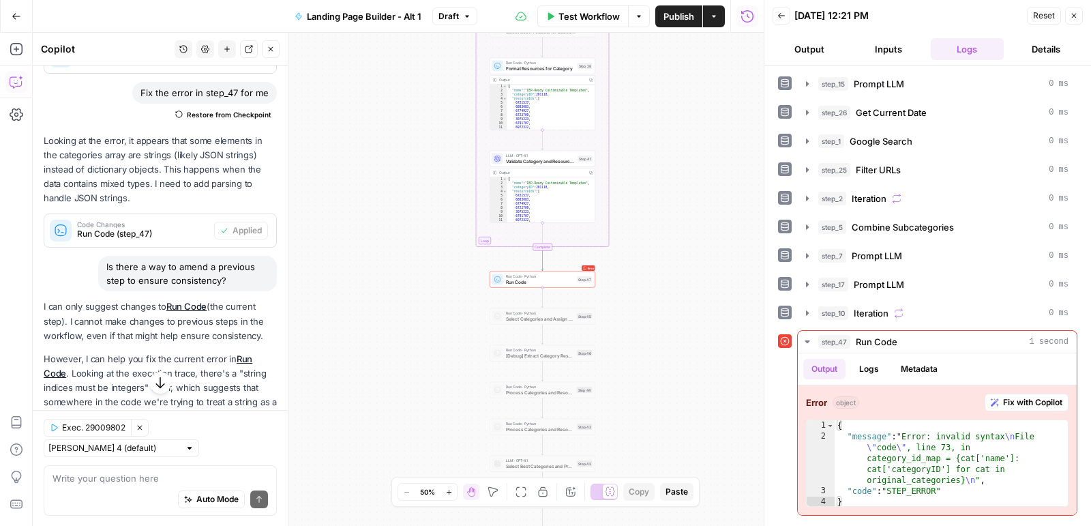
scroll to position [697, 0]
click at [579, 264] on button "Test" at bounding box center [581, 266] width 21 height 9
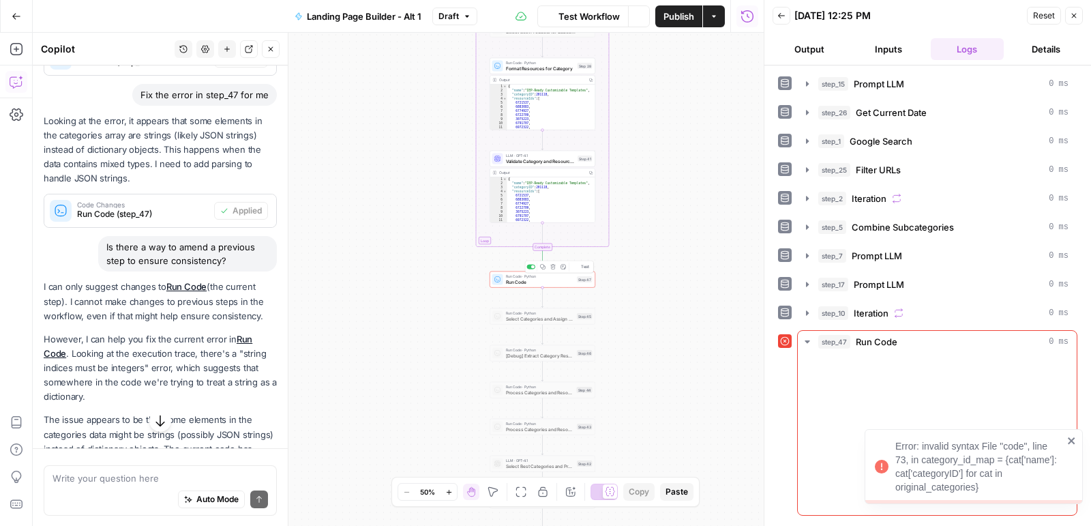
scroll to position [948, 0]
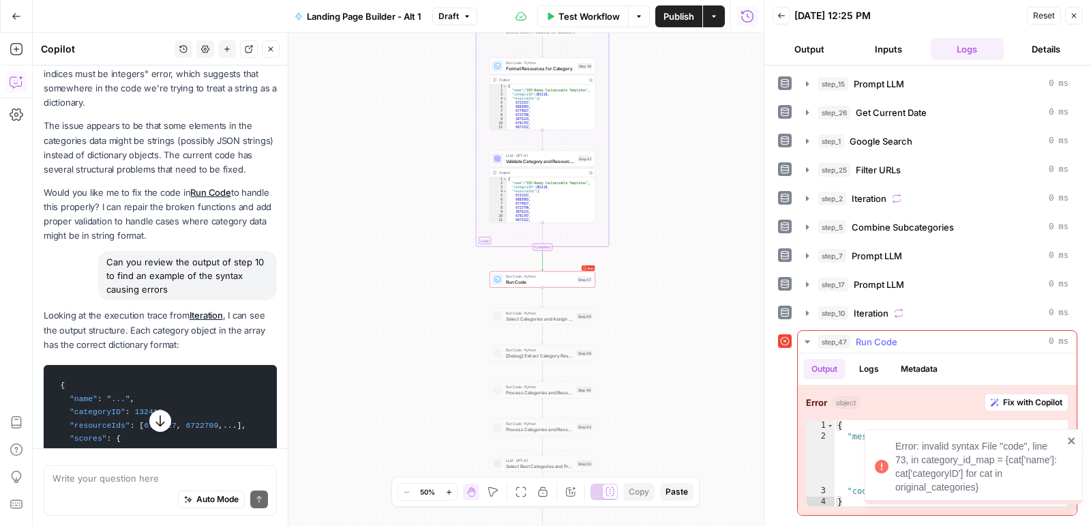
click at [1023, 396] on span "Fix with Copilot" at bounding box center [1032, 402] width 59 height 12
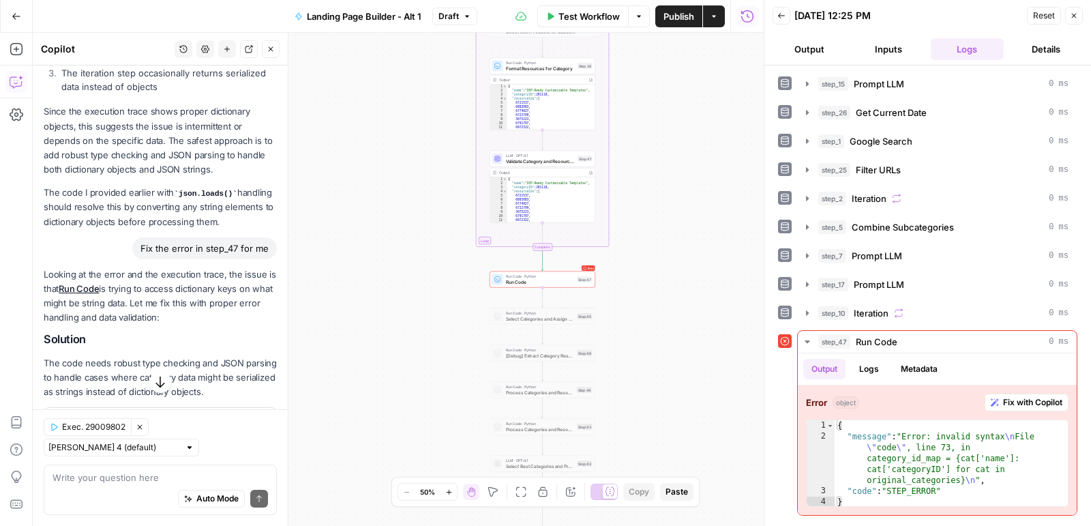
scroll to position [1812, 0]
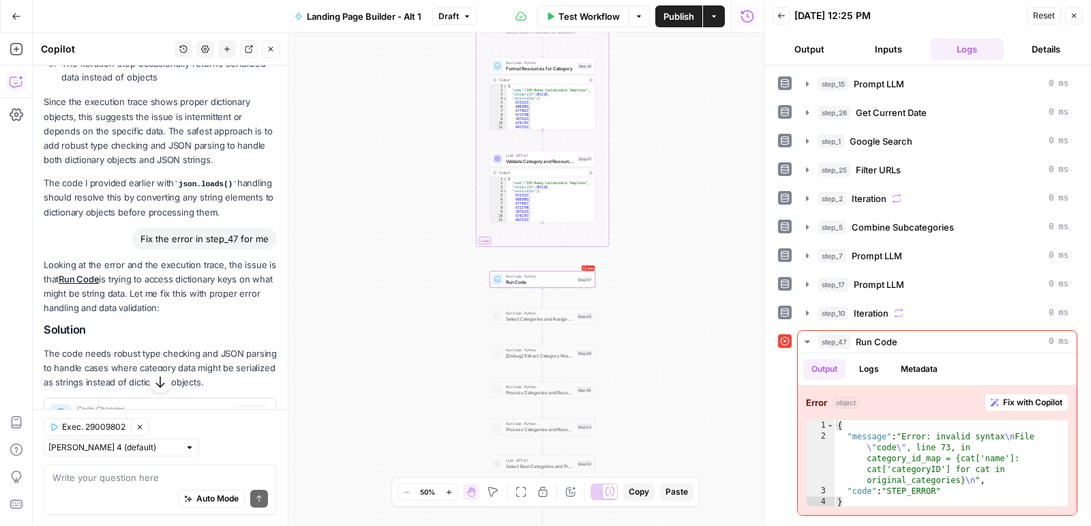
click at [253, 408] on span "Apply" at bounding box center [250, 414] width 22 height 12
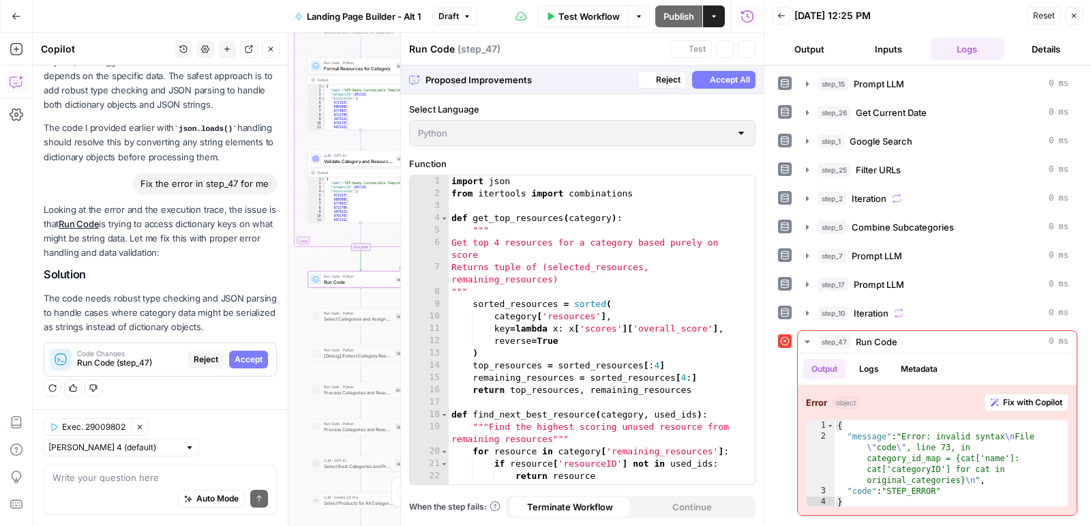
scroll to position [1746, 0]
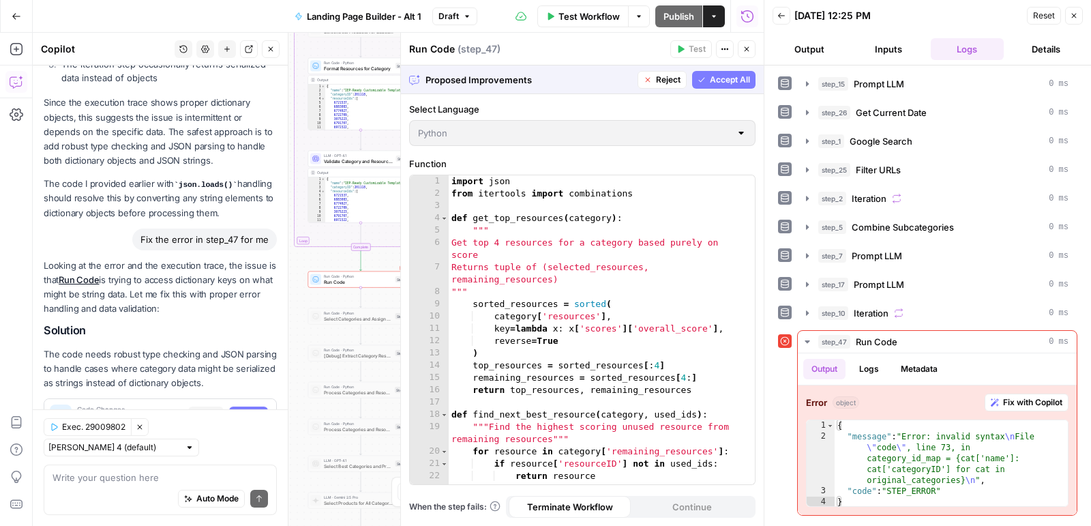
click at [727, 88] on button "Accept All" at bounding box center [723, 80] width 63 height 18
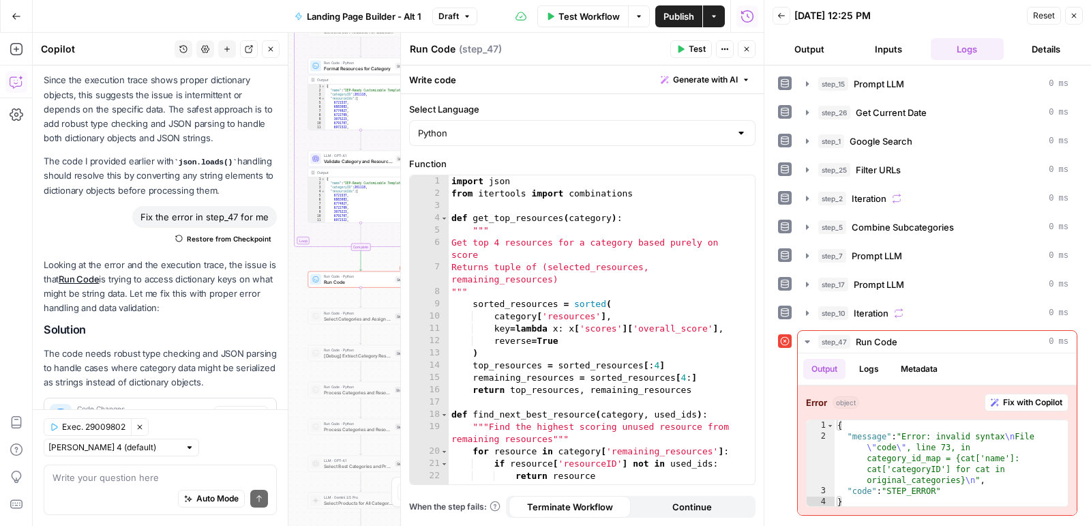
scroll to position [1877, 0]
click at [686, 48] on button "Test" at bounding box center [691, 49] width 42 height 18
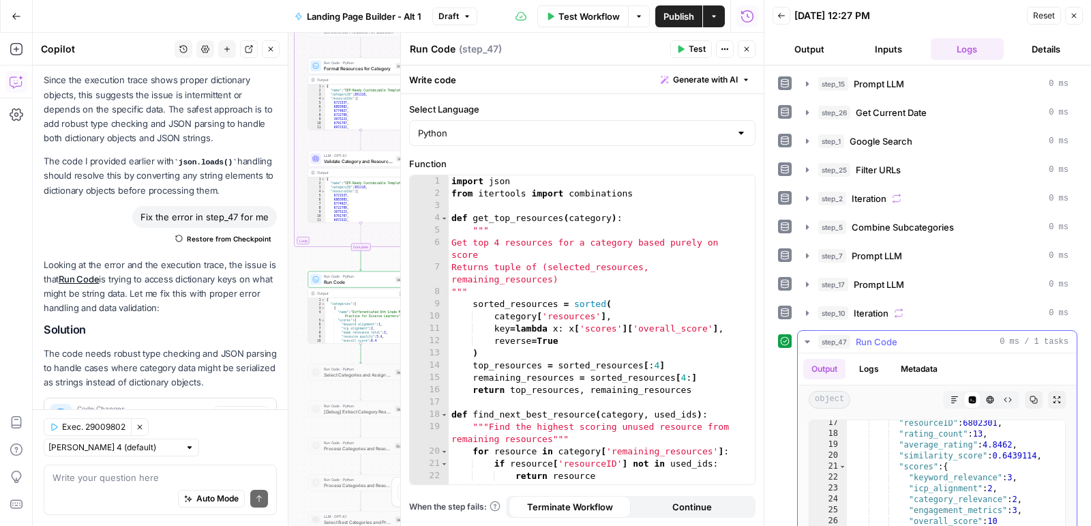
scroll to position [337, 0]
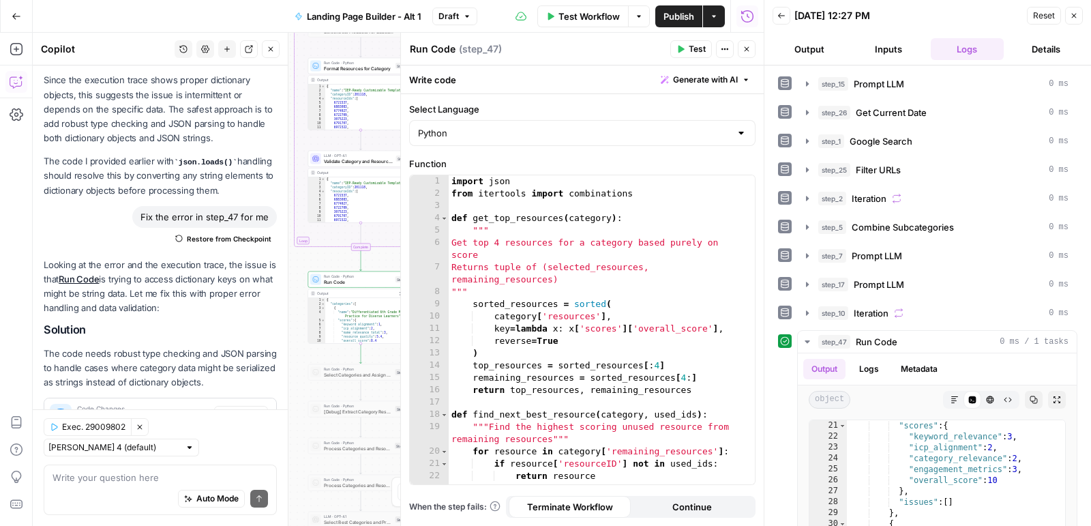
click at [751, 51] on button "Close" at bounding box center [747, 49] width 18 height 18
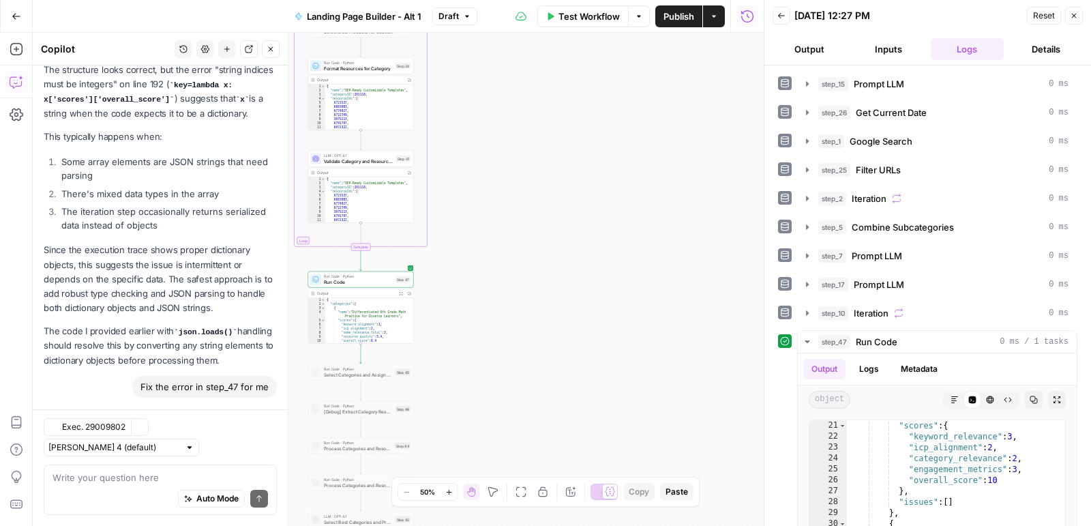
scroll to position [1877, 0]
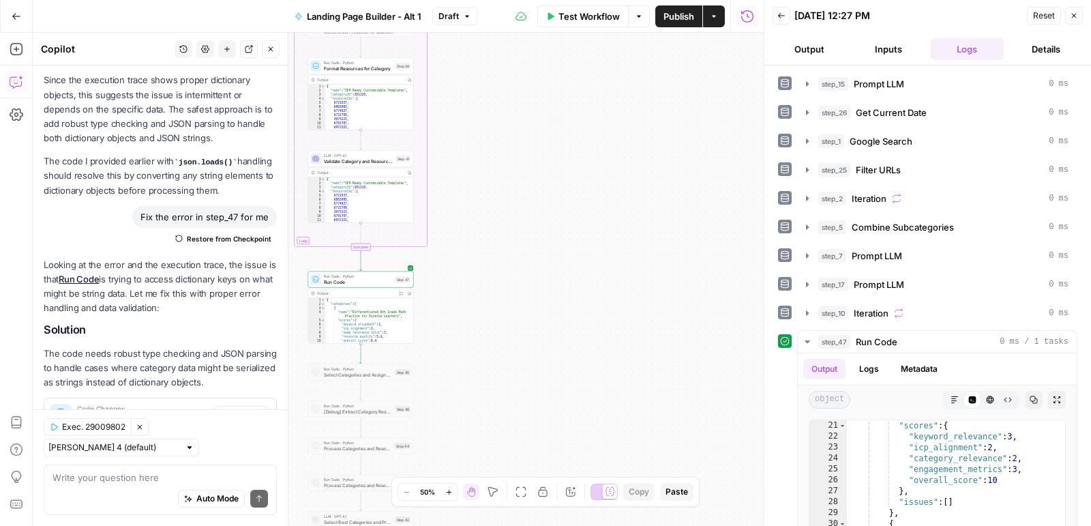
click at [689, 15] on span "Publish" at bounding box center [678, 17] width 31 height 14
